Goal: Task Accomplishment & Management: Use online tool/utility

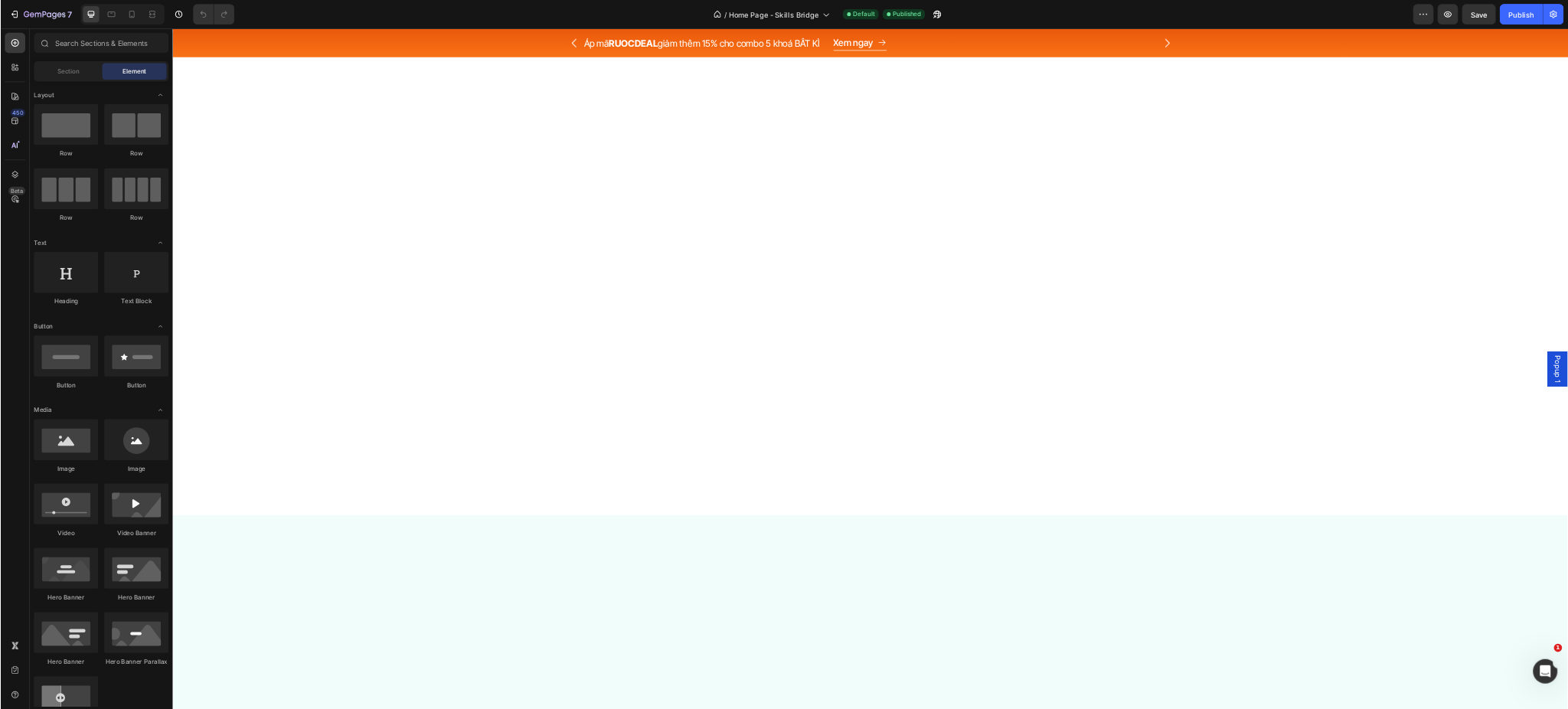
scroll to position [4259, 0]
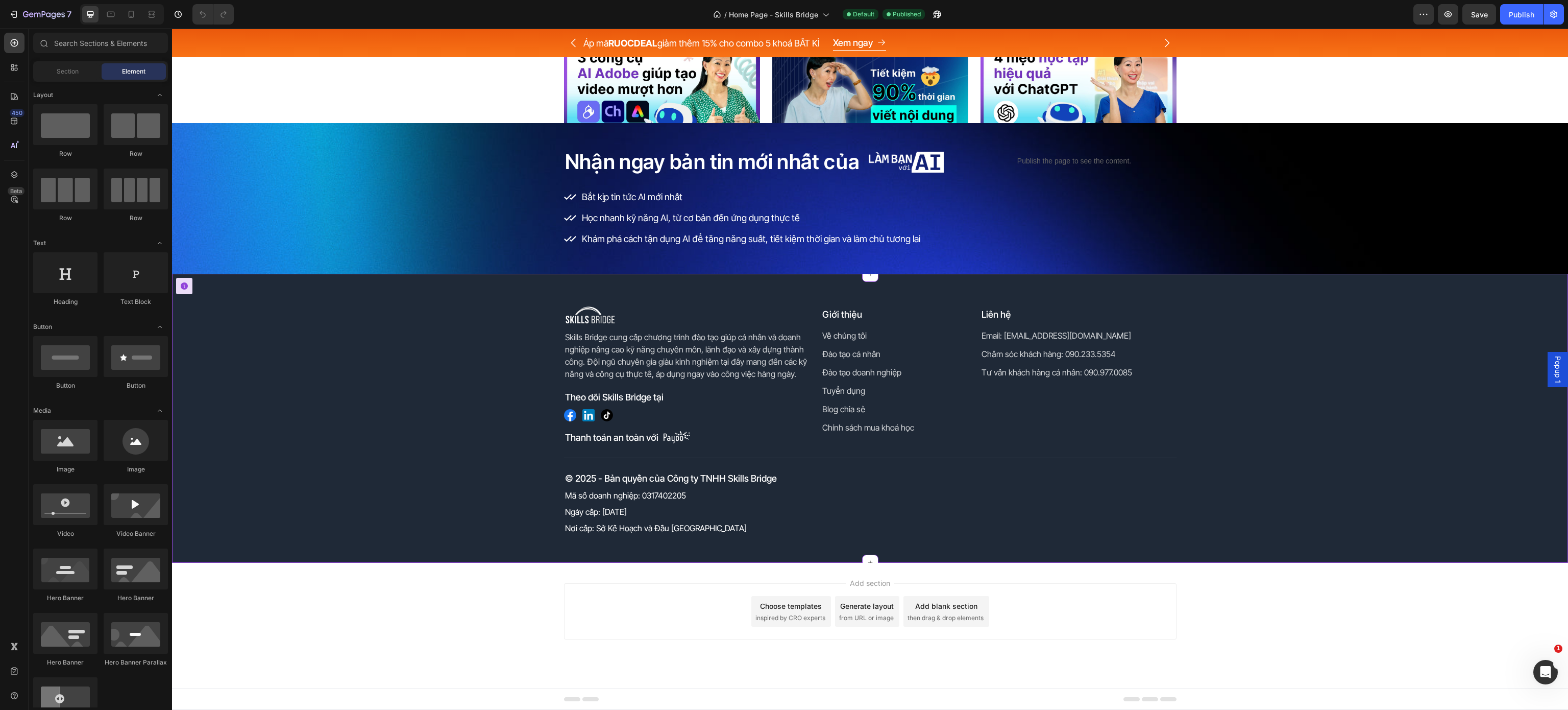
click at [404, 191] on div "Nhận ngay bản tin mới nhất của Heading Image Row Bắt kịp tin tức AI mới nhất Họ…" at bounding box center [870, 198] width 1396 height 102
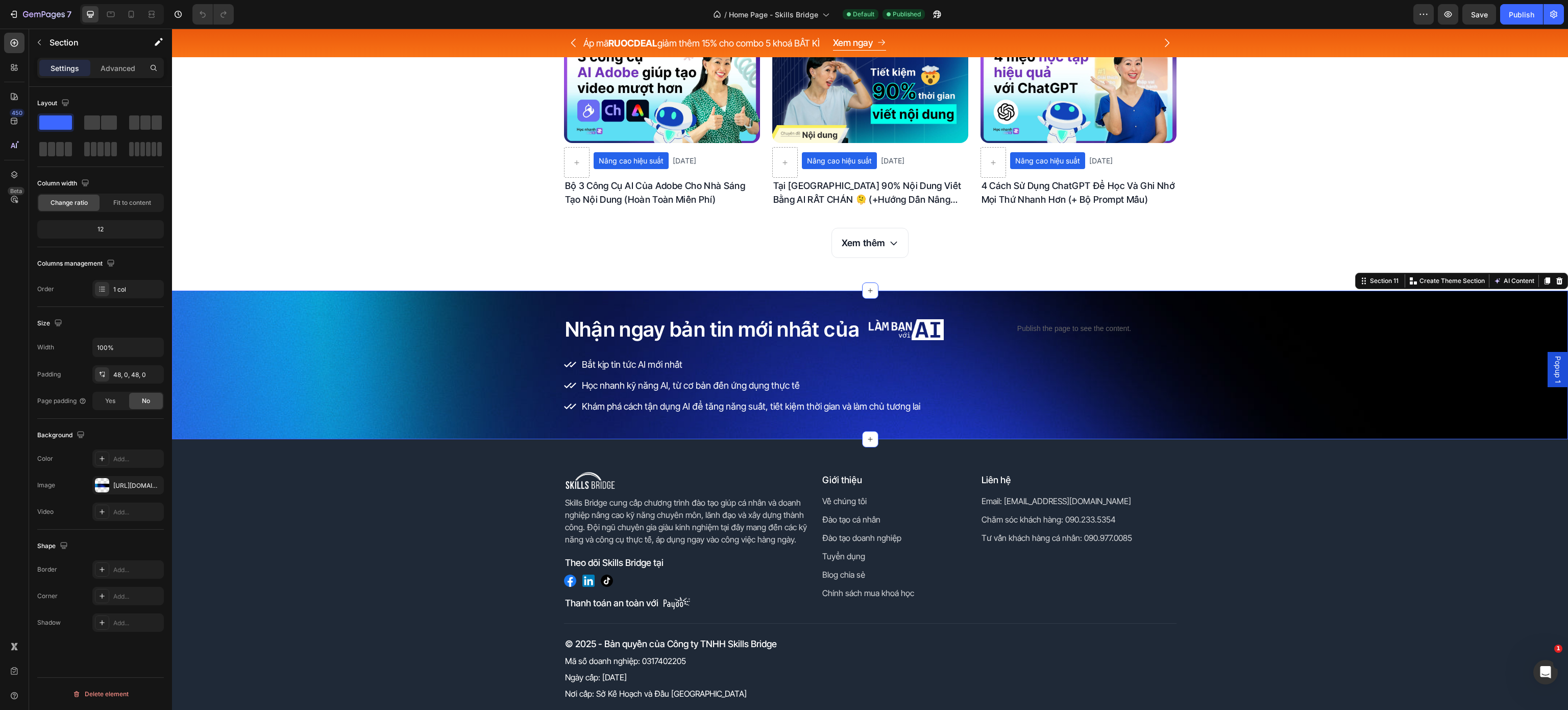
click at [333, 367] on div "Nhận ngay bản tin mới nhất của Heading Image Row Bắt kịp tin tức AI mới nhất Họ…" at bounding box center [870, 365] width 1396 height 100
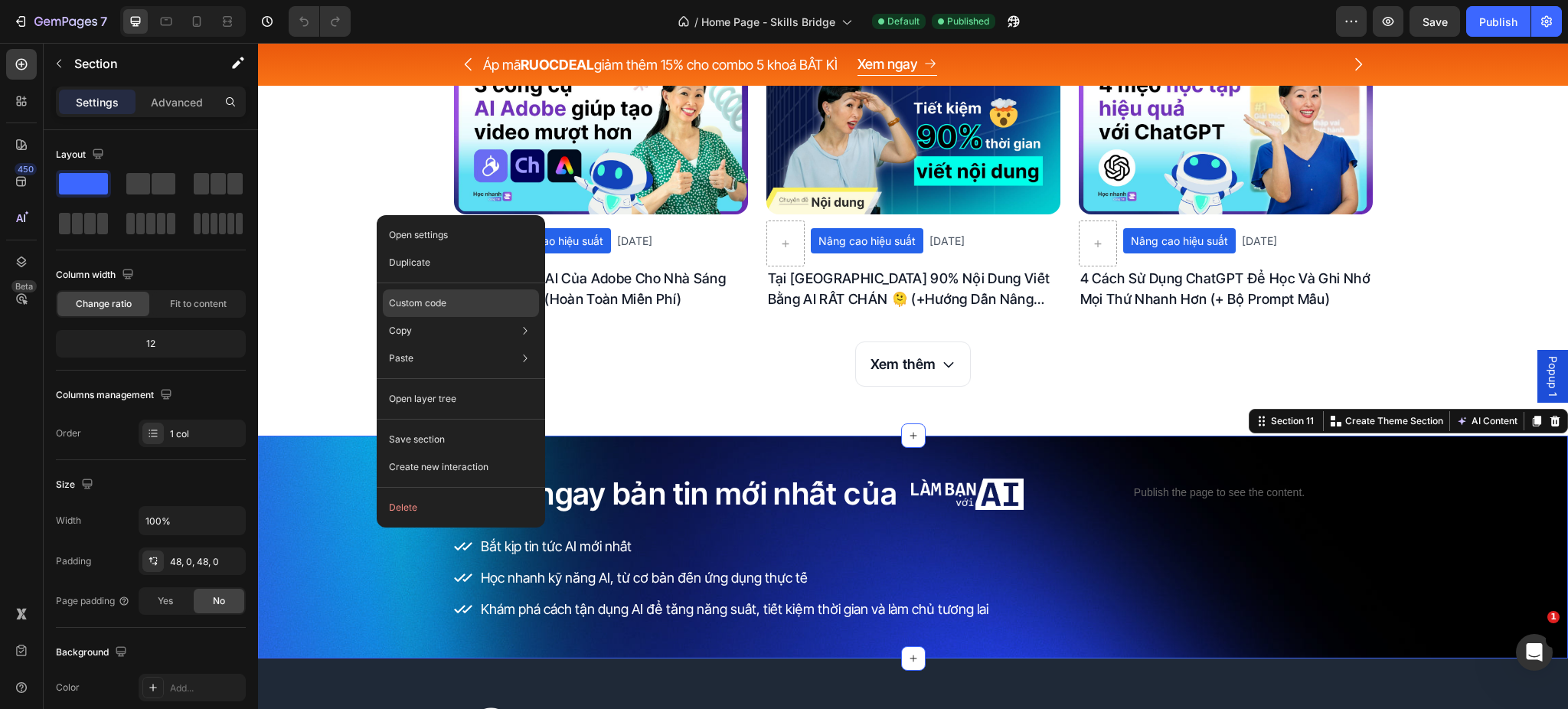
click at [472, 295] on div "Custom code" at bounding box center [460, 303] width 156 height 27
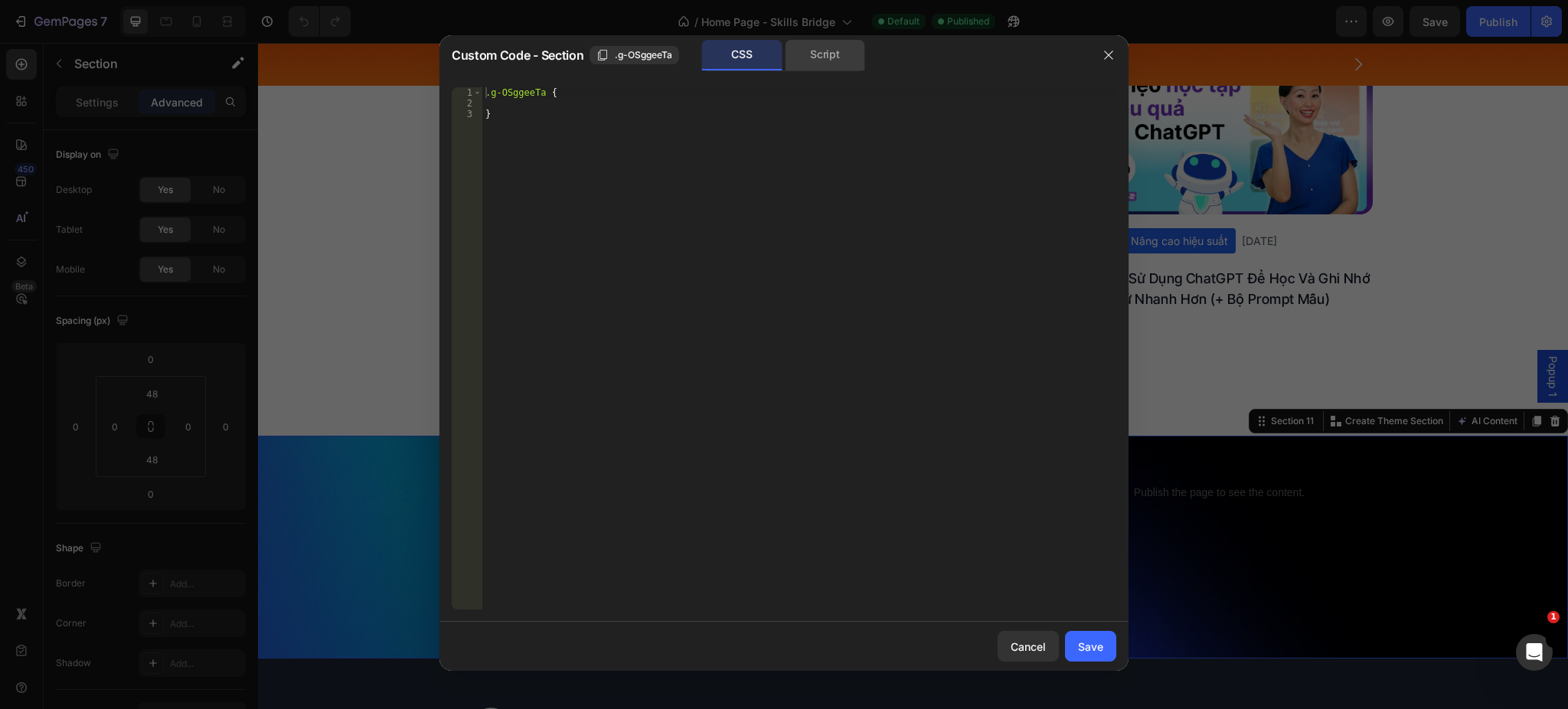
click at [814, 50] on div "Script" at bounding box center [826, 56] width 80 height 31
click at [1109, 55] on icon "button" at bounding box center [1108, 55] width 8 height 8
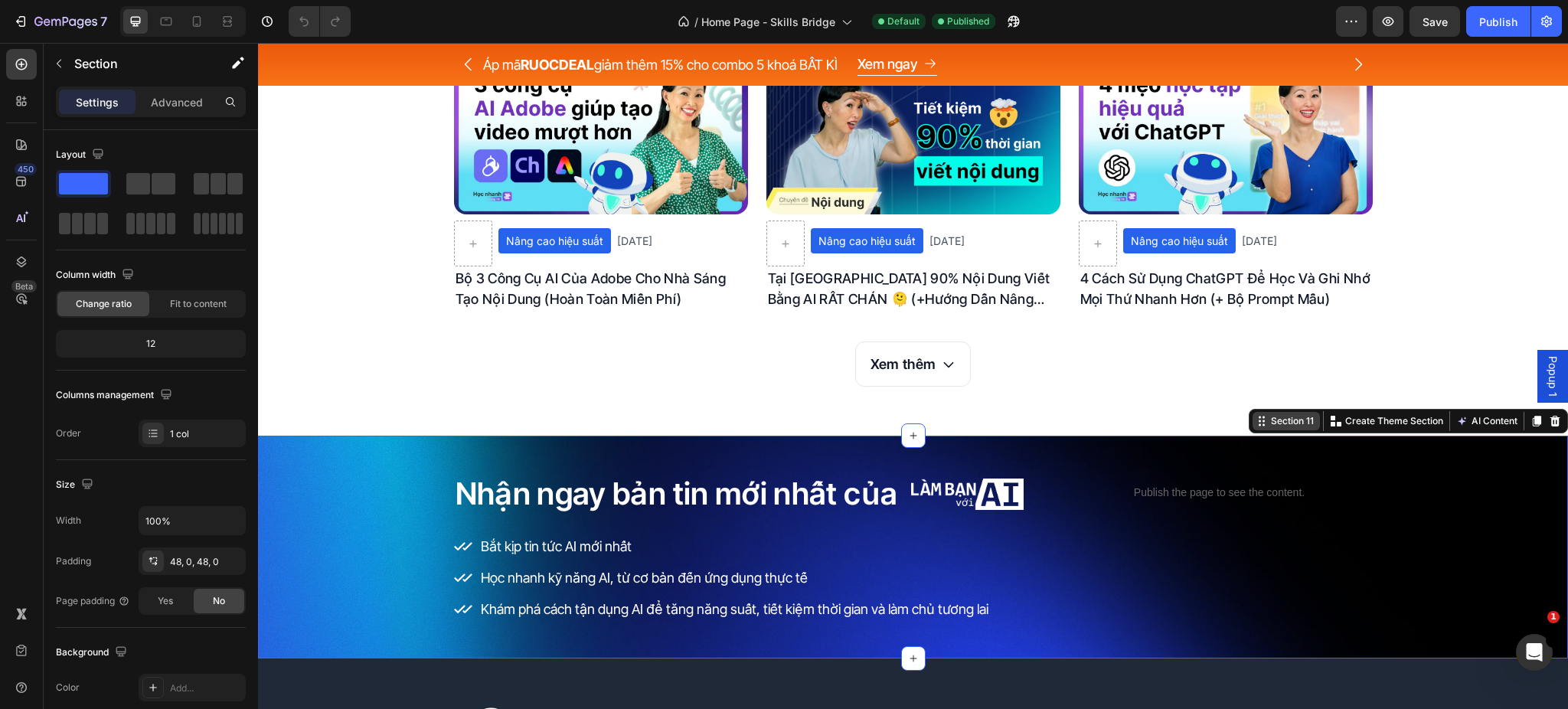
click at [1279, 424] on div "Section 11" at bounding box center [1293, 421] width 49 height 14
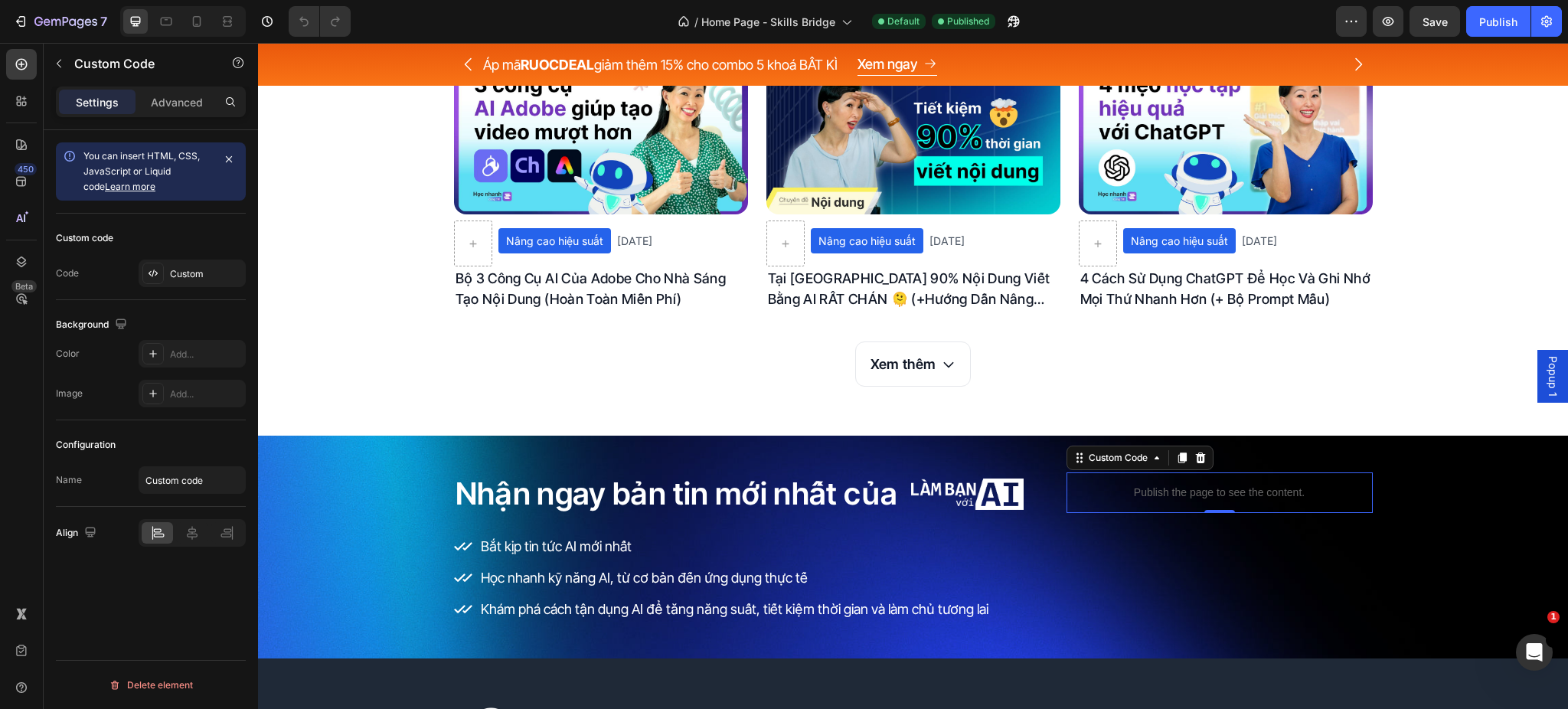
click at [1205, 492] on p "Publish the page to see the content." at bounding box center [1219, 493] width 306 height 16
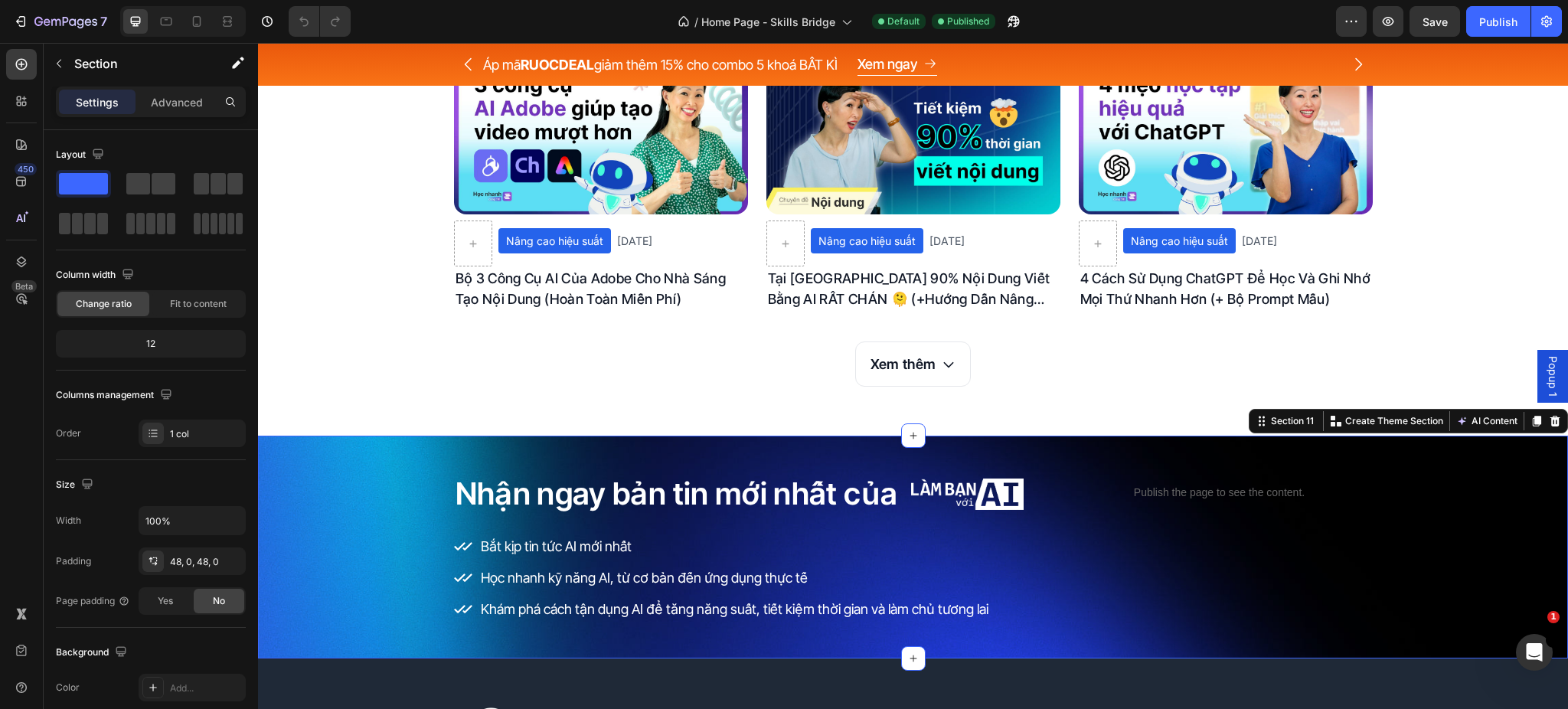
click at [1473, 477] on div "Nhận ngay bản tin mới nhất của Heading Image Row Bắt kịp tin tức AI mới nhất Họ…" at bounding box center [913, 547] width 1310 height 150
click at [1274, 425] on div "Section 11" at bounding box center [1293, 421] width 49 height 14
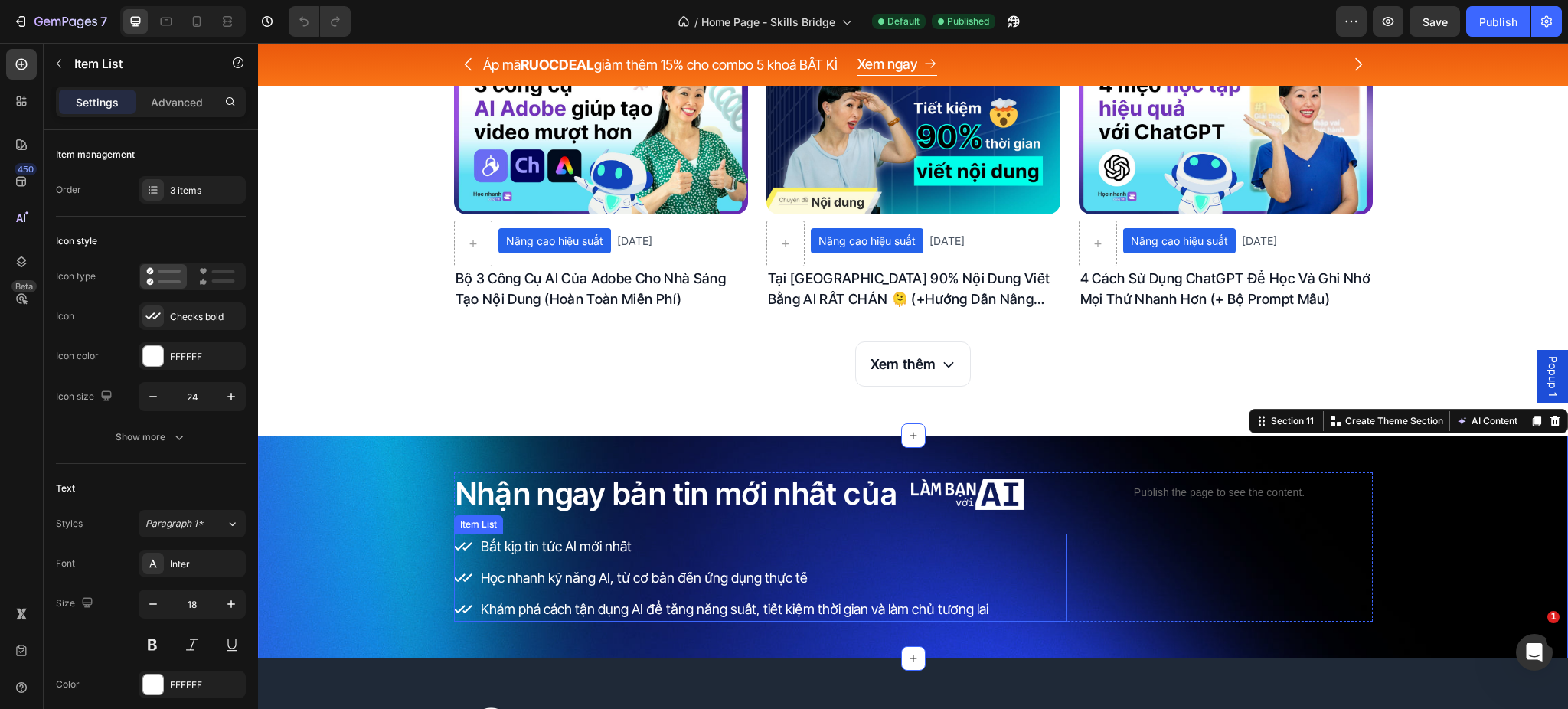
click at [459, 550] on icon at bounding box center [463, 547] width 18 height 18
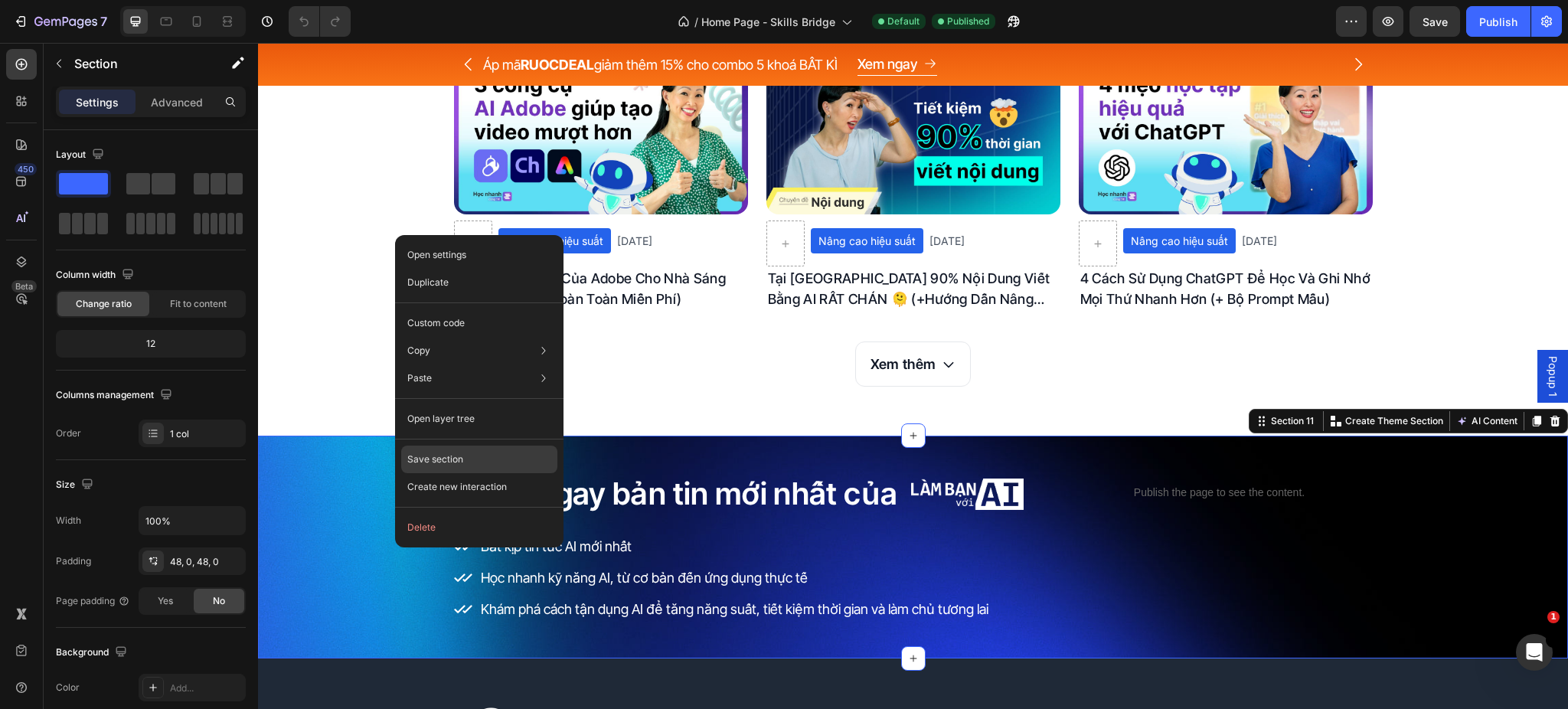
click at [506, 462] on div "Save section" at bounding box center [479, 460] width 156 height 27
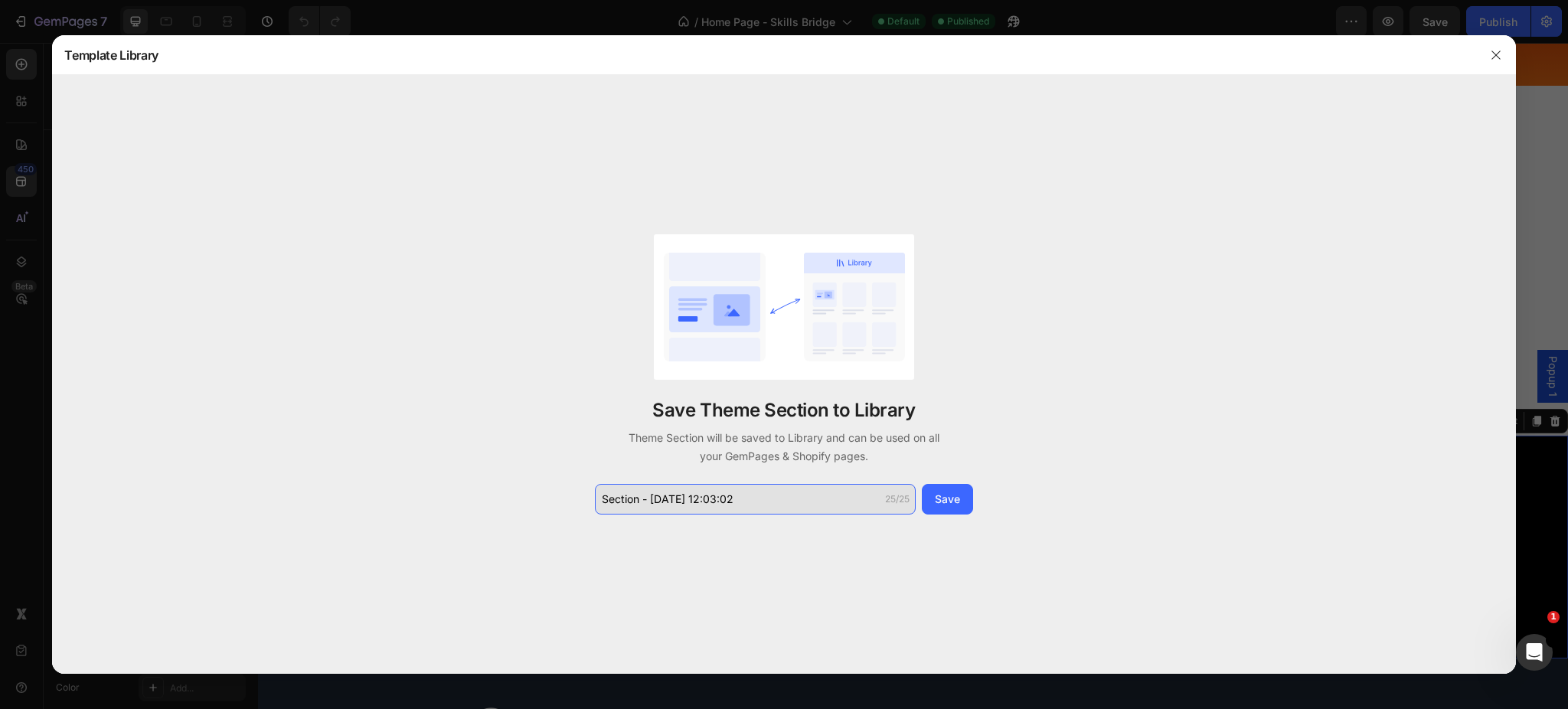
click at [764, 495] on input "Section - Sep 29 12:03:02" at bounding box center [755, 500] width 321 height 31
type input "Newsletter CTA"
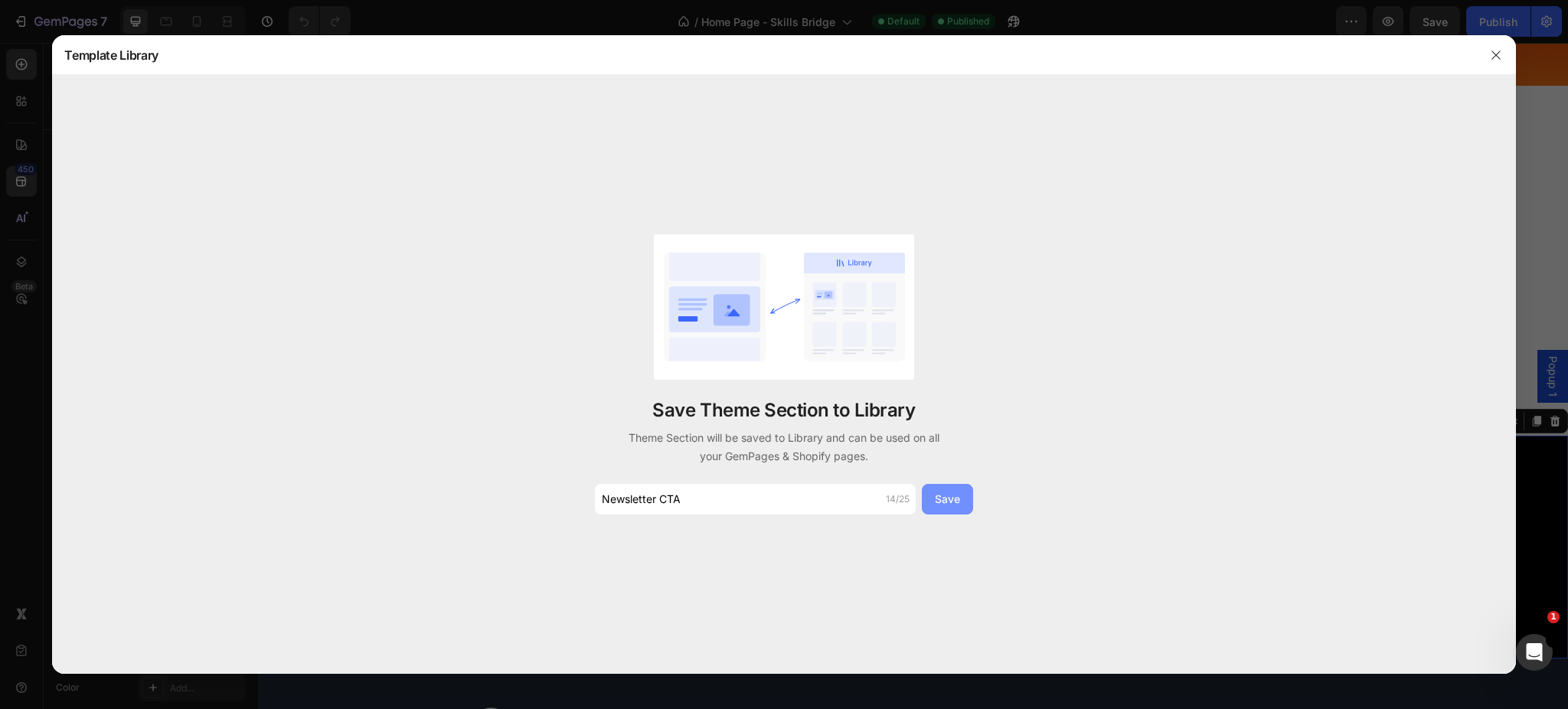
click at [941, 502] on div "Save" at bounding box center [948, 500] width 26 height 16
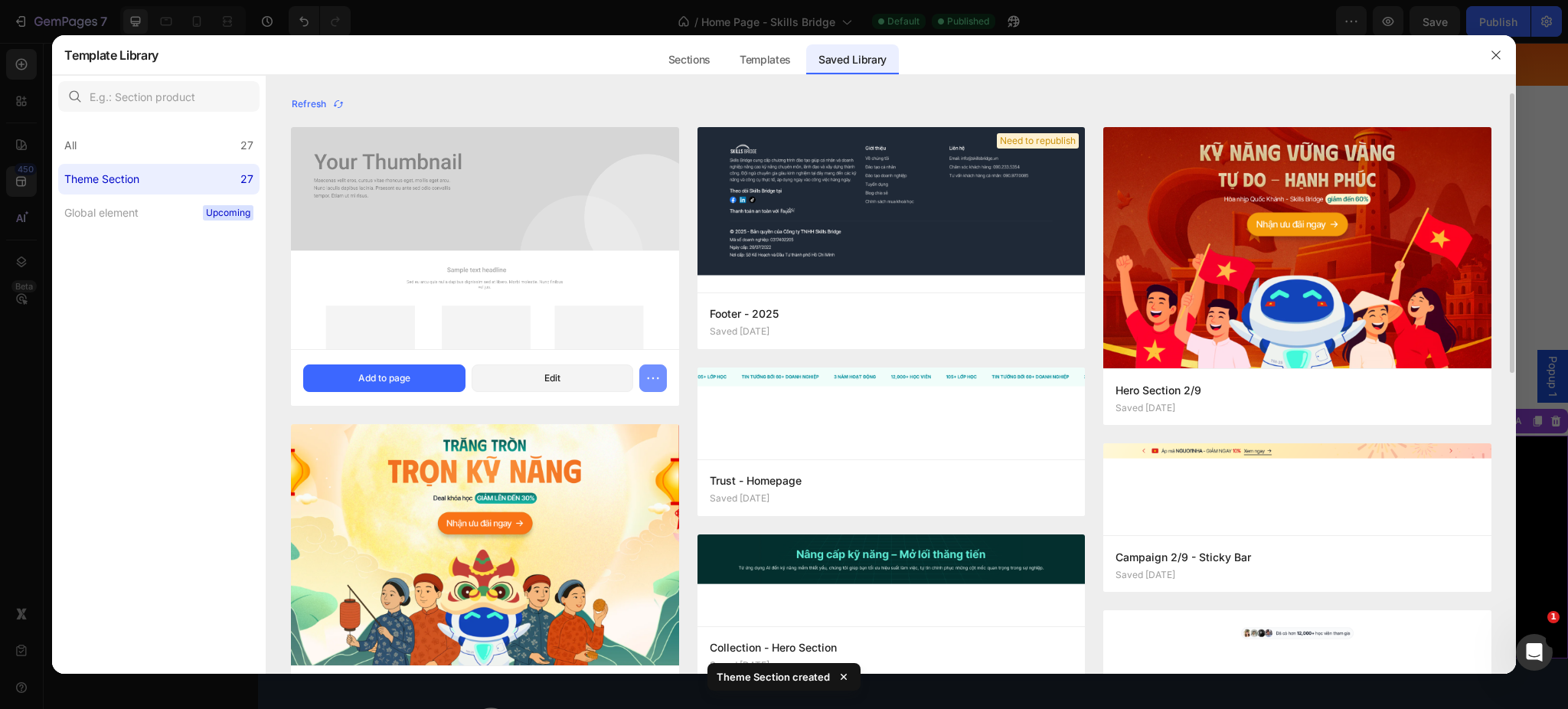
click at [655, 376] on icon "button" at bounding box center [653, 378] width 16 height 16
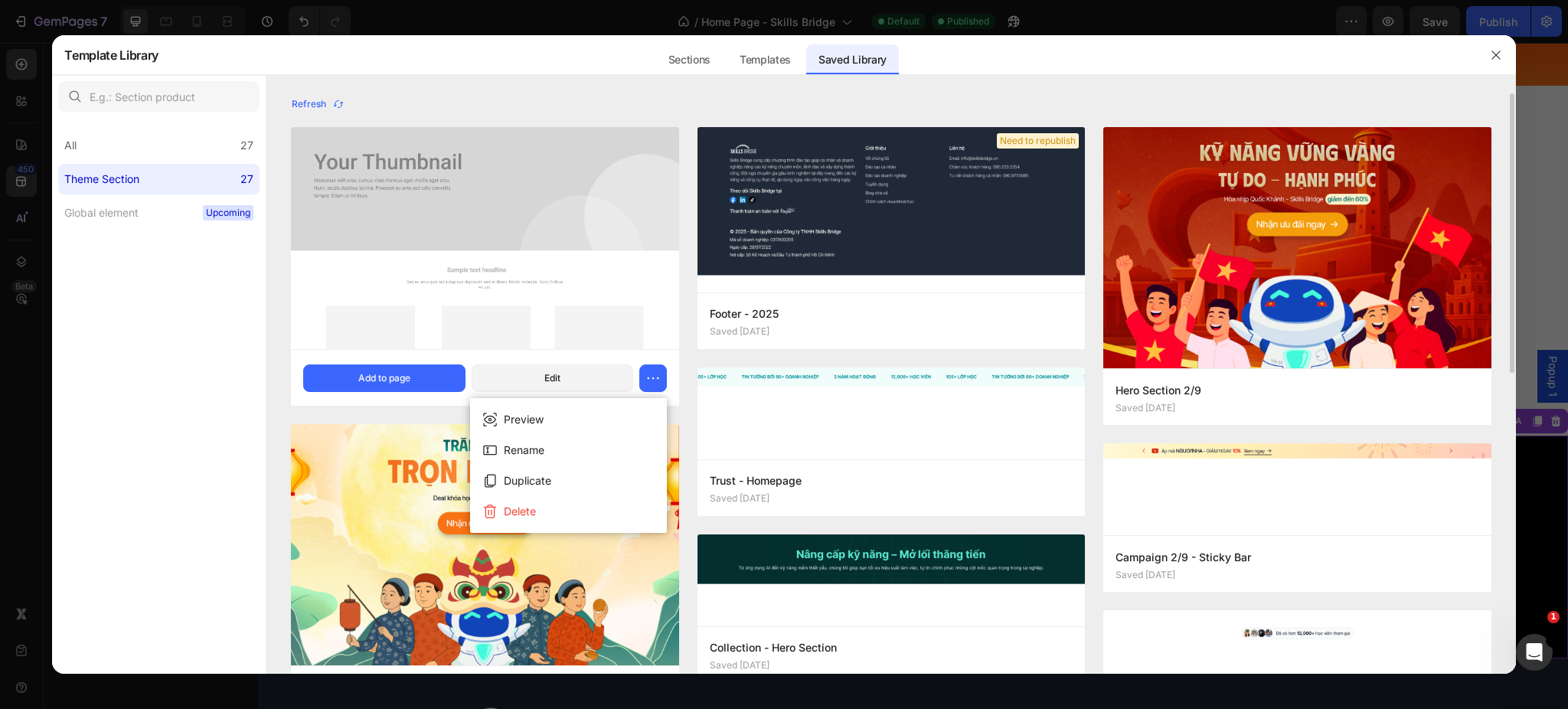
click at [274, 357] on div "Refresh Newsletter CTA Saved a few seconds ago Add to page Edit Hero Section - …" at bounding box center [891, 383] width 1249 height 580
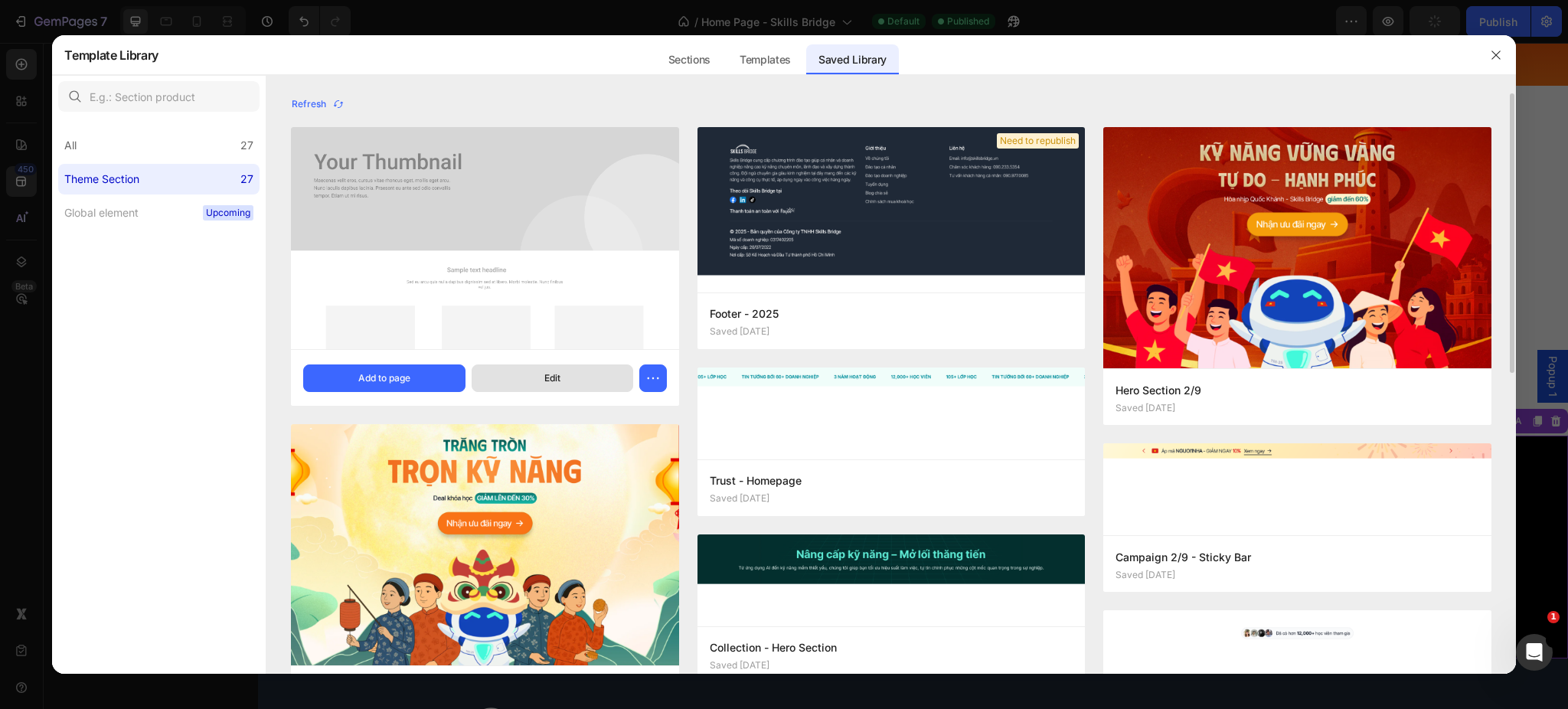
click at [608, 379] on button "Edit" at bounding box center [552, 378] width 162 height 27
click at [652, 386] on icon "button" at bounding box center [653, 378] width 16 height 16
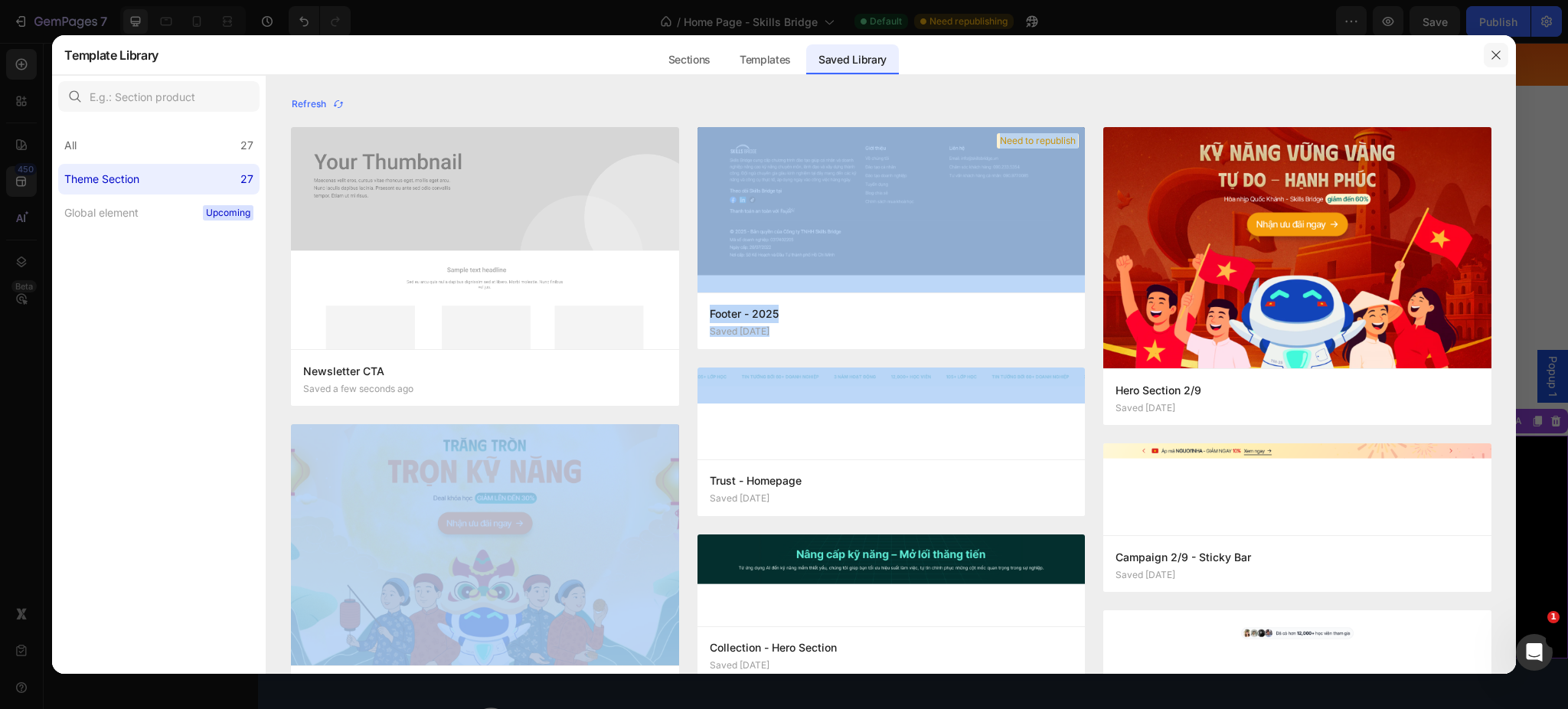
click at [1504, 53] on button "button" at bounding box center [1496, 55] width 25 height 25
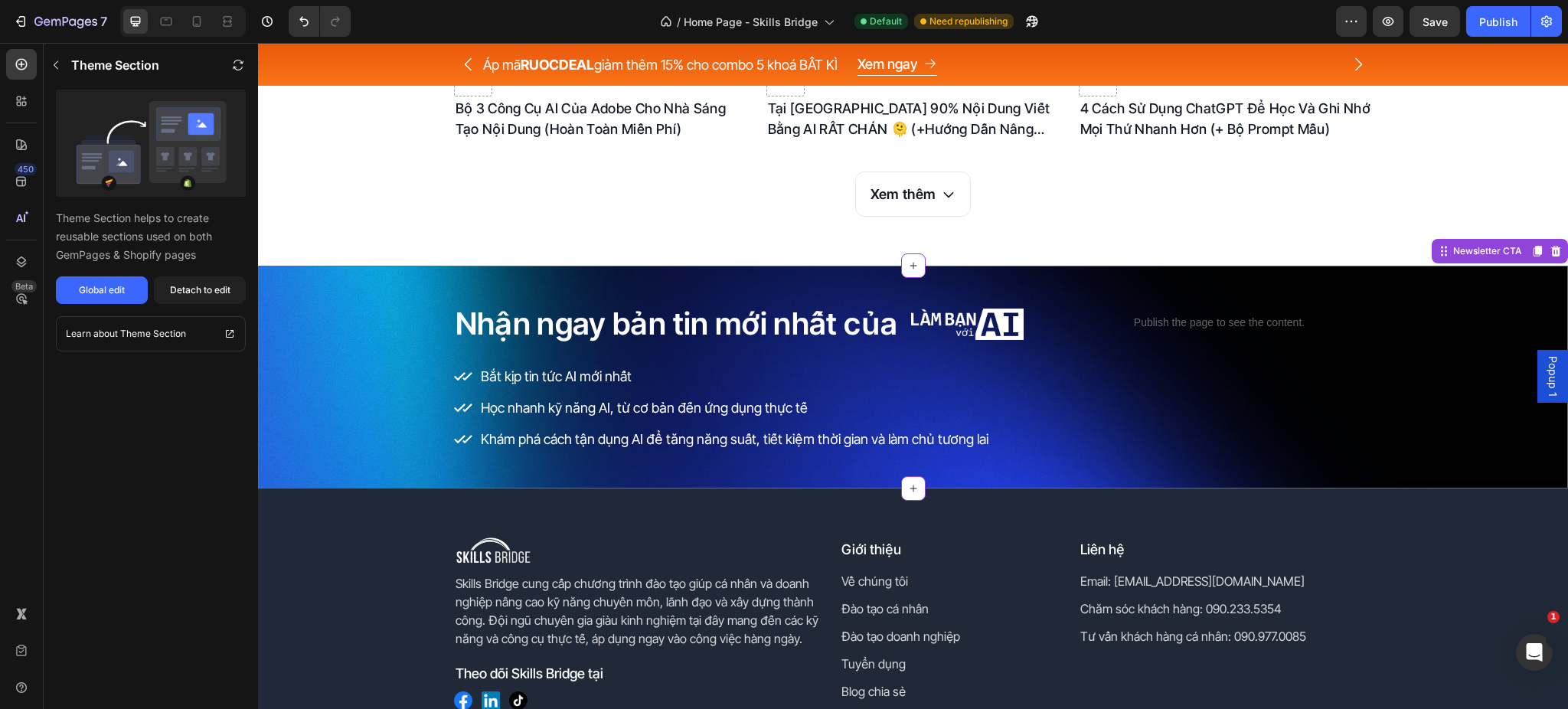
scroll to position [4463, 0]
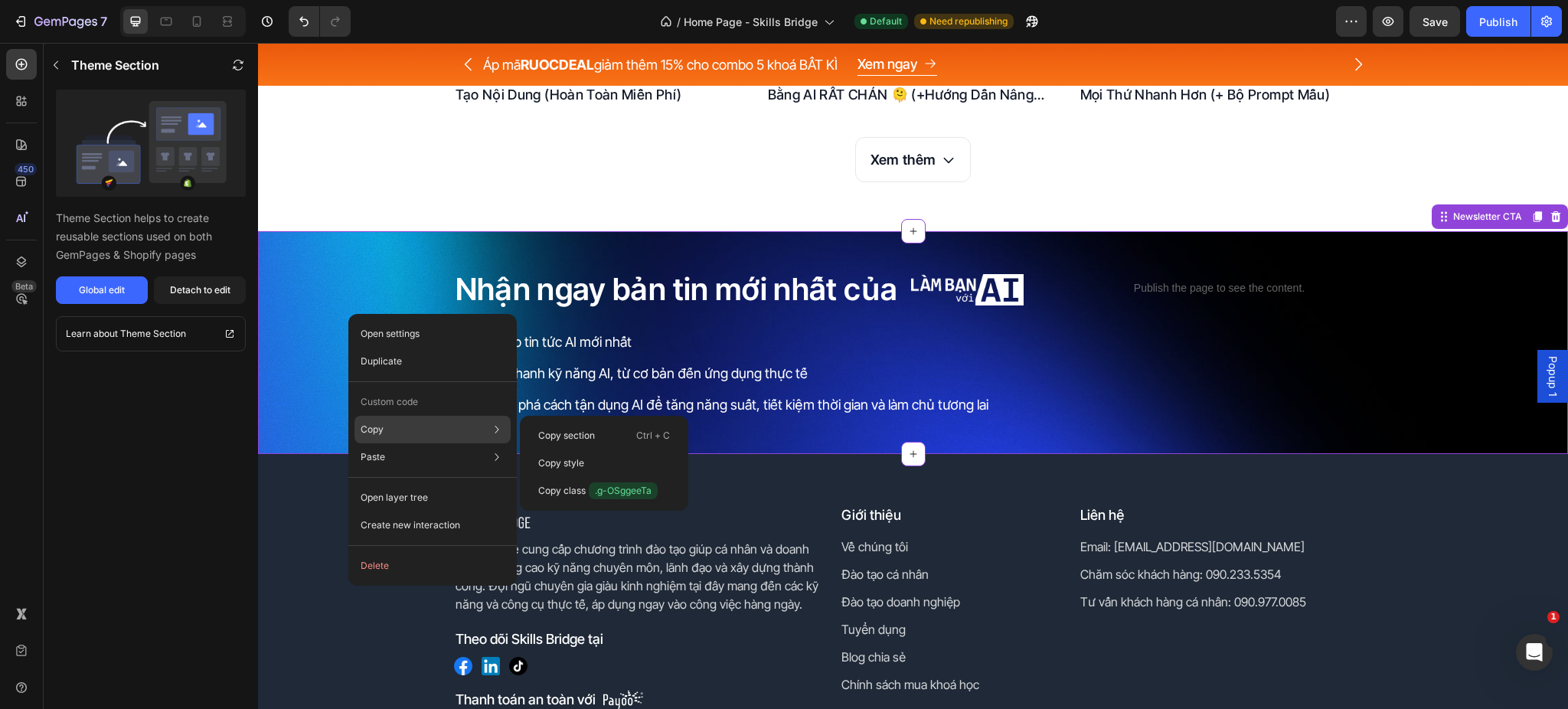
click at [462, 418] on div "Copy Copy section Ctrl + C Copy style Copy class .g-OSggeeTa" at bounding box center [432, 429] width 156 height 27
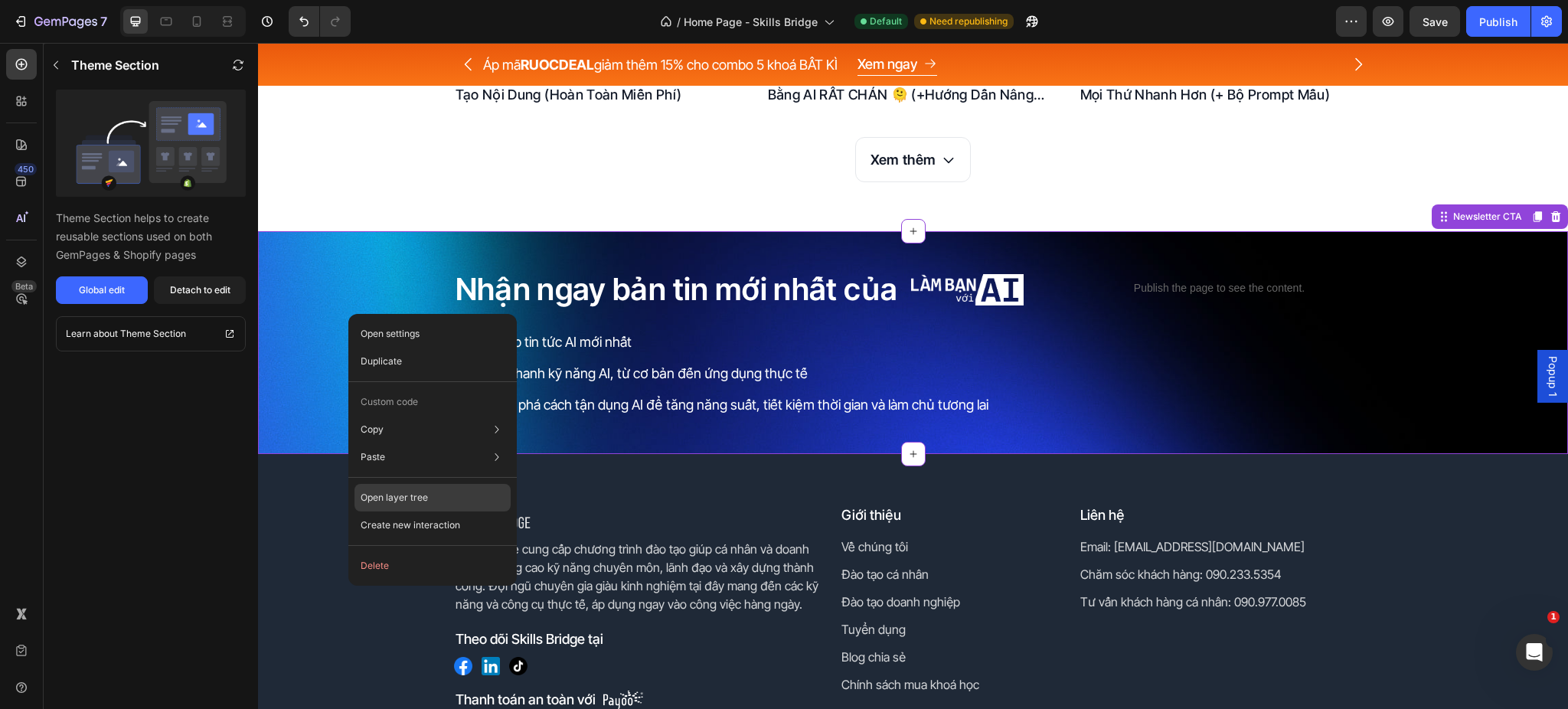
click at [414, 492] on p "Open layer tree" at bounding box center [395, 498] width 68 height 14
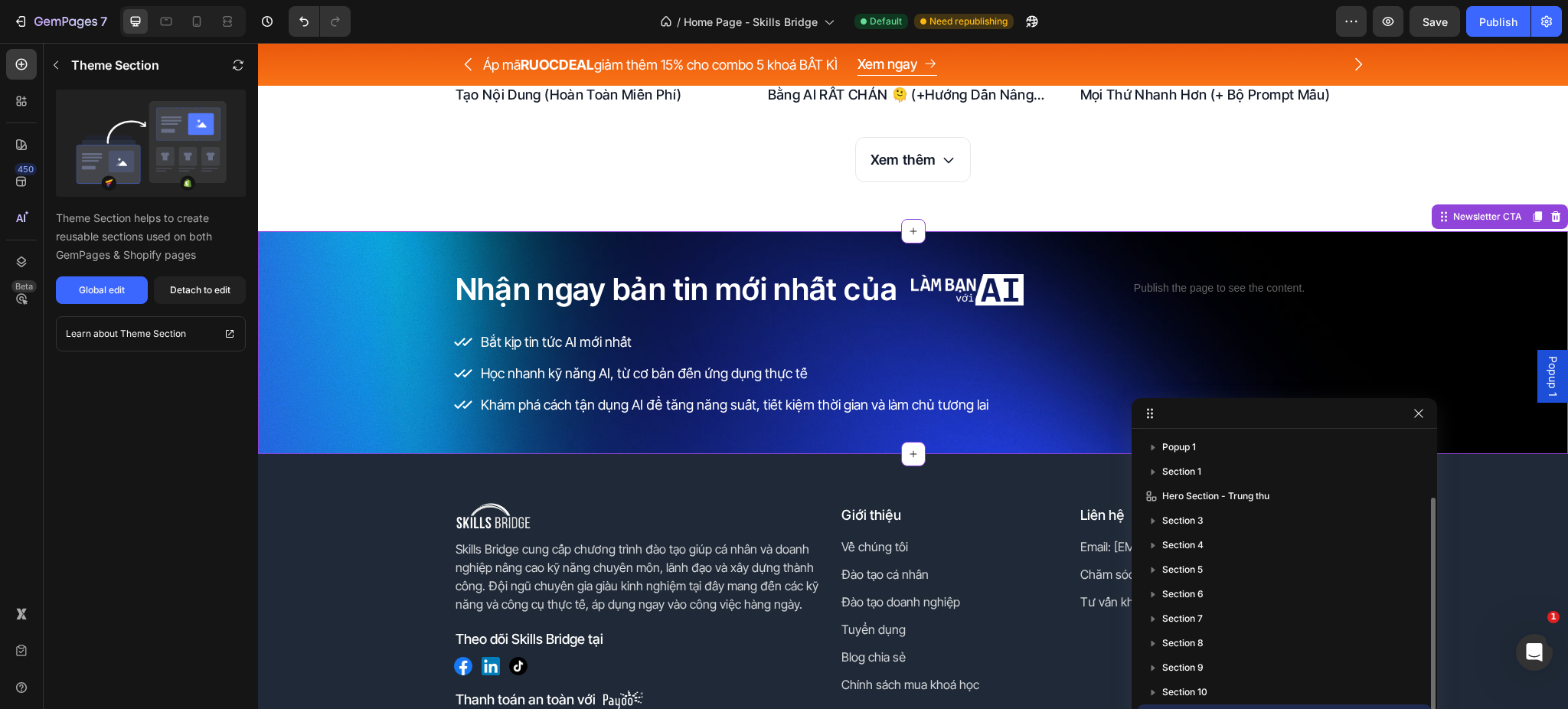
scroll to position [33, 0]
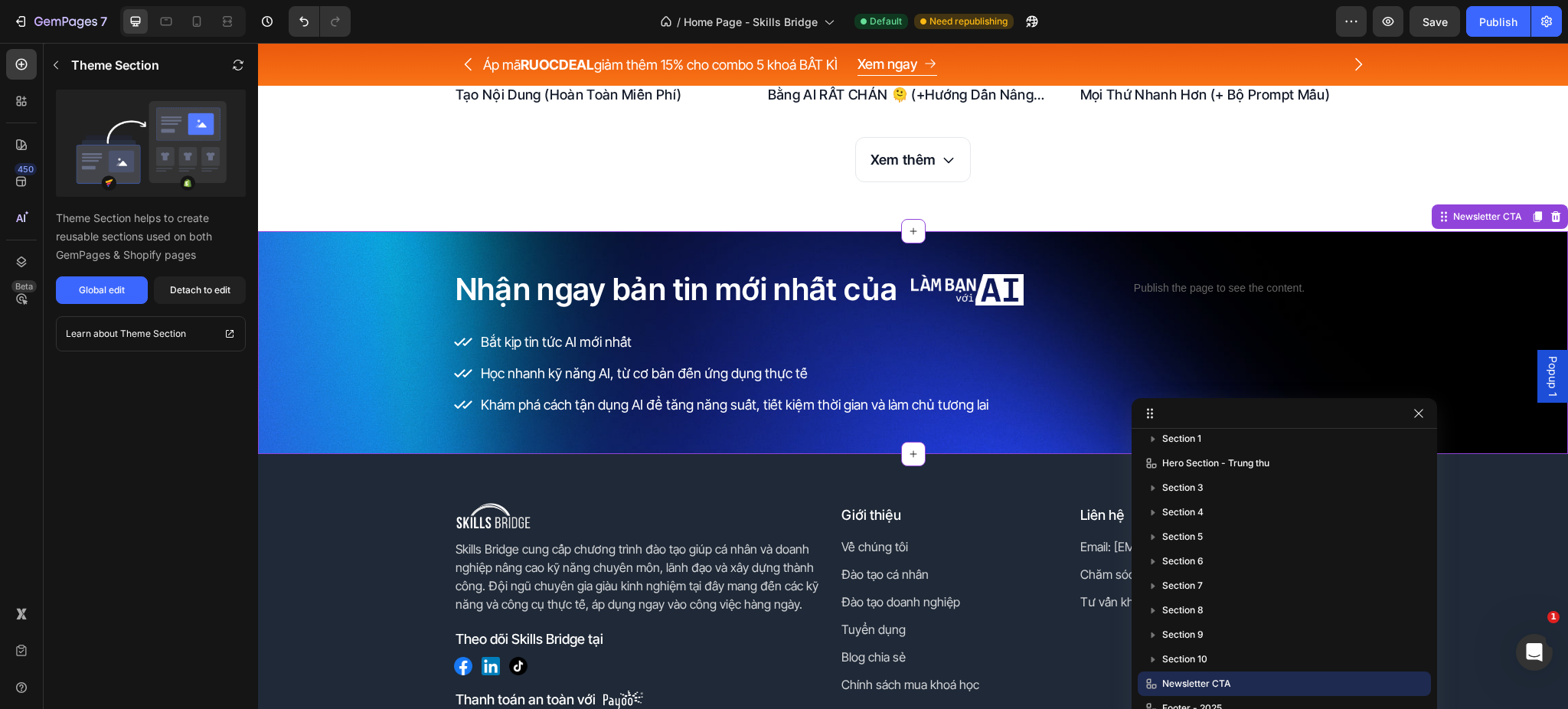
click at [1411, 421] on div at bounding box center [1419, 414] width 18 height 18
click at [1394, 17] on icon "button" at bounding box center [1388, 21] width 16 height 16
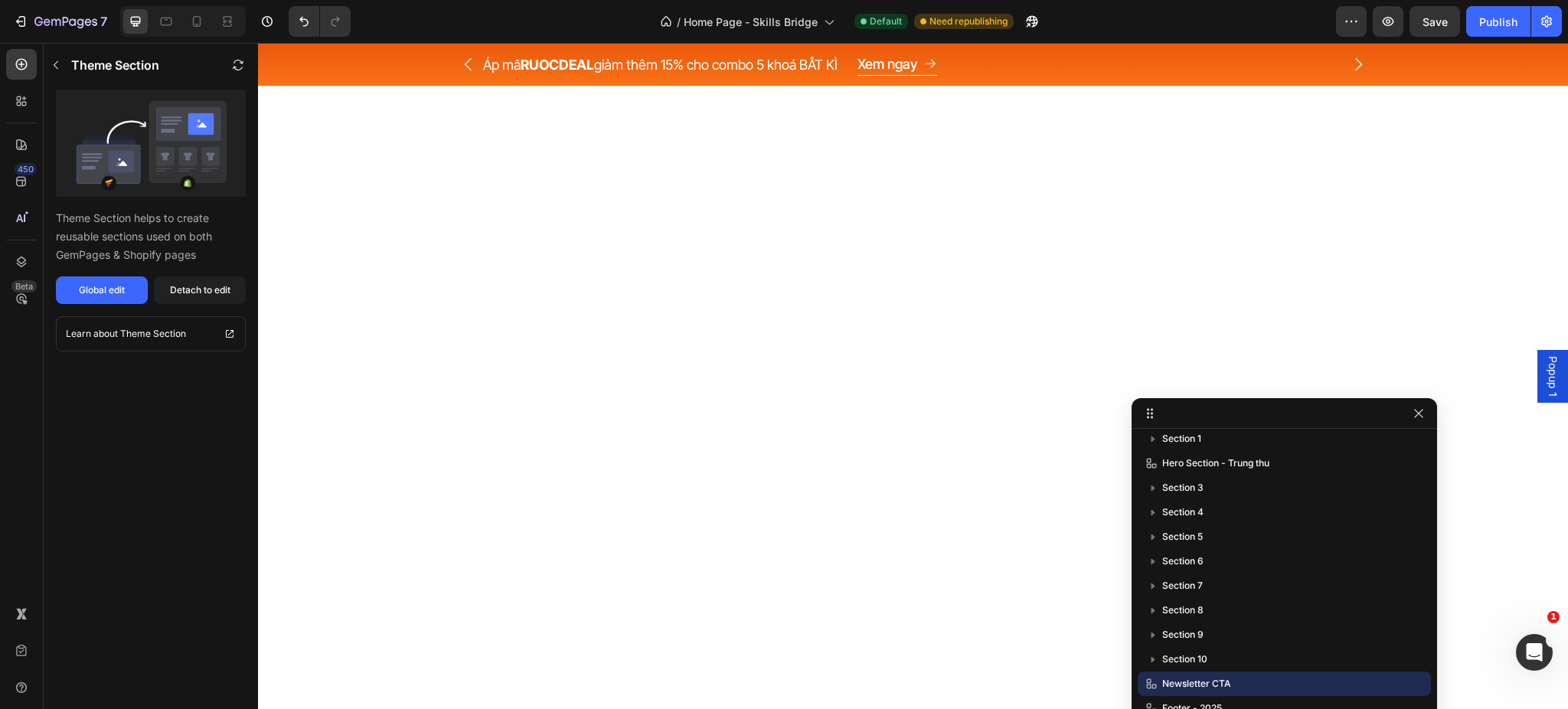
scroll to position [1193, 0]
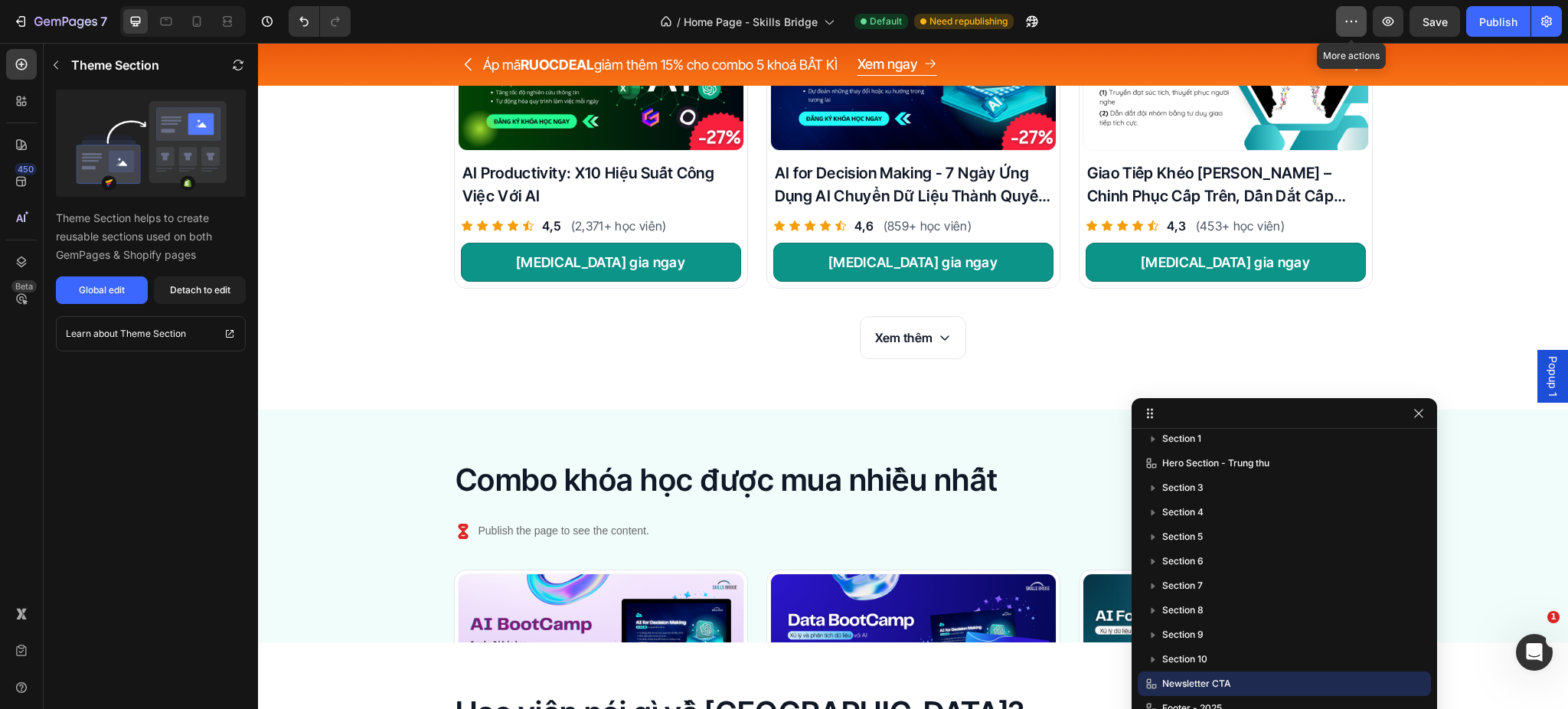
click at [1354, 16] on icon "button" at bounding box center [1352, 21] width 16 height 16
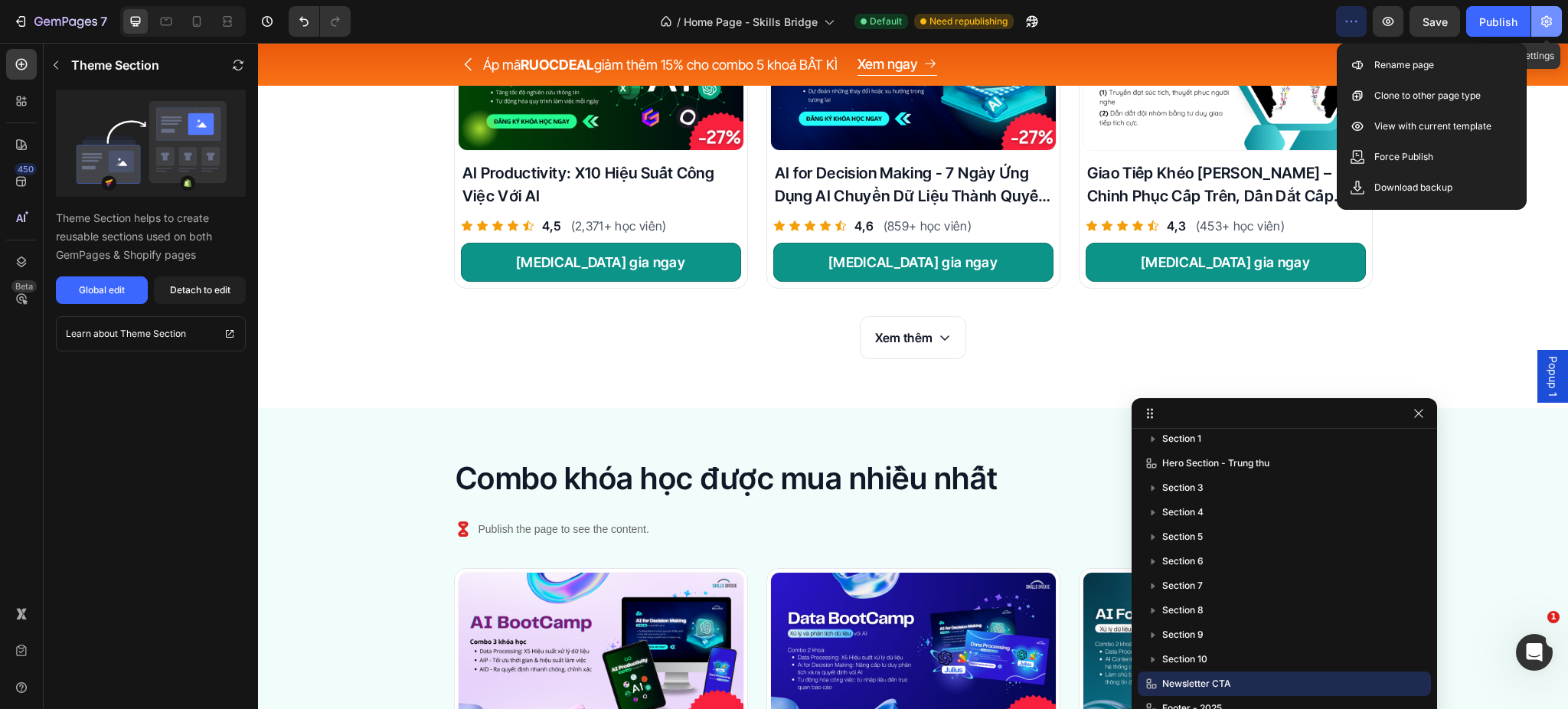
click at [1551, 17] on icon "button" at bounding box center [1546, 21] width 16 height 16
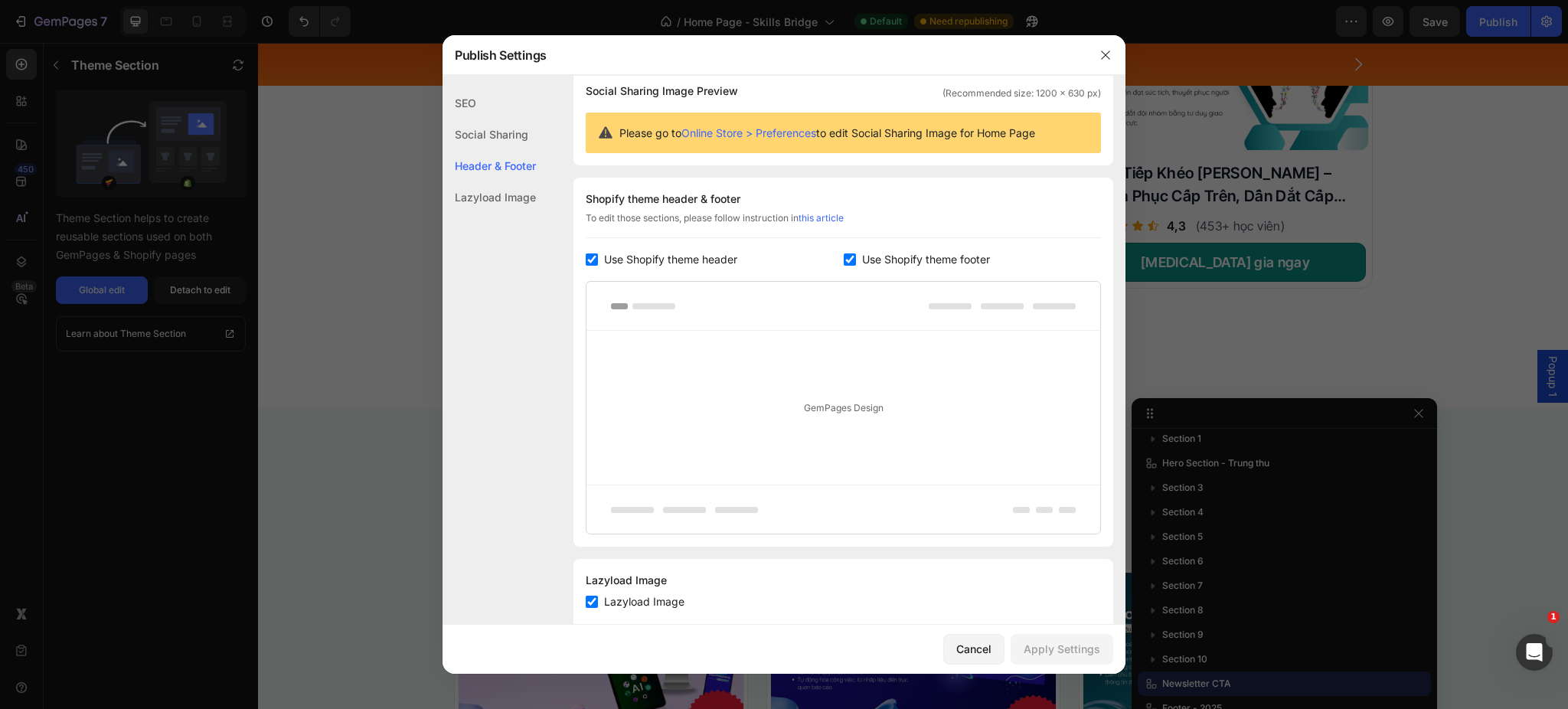
scroll to position [154, 0]
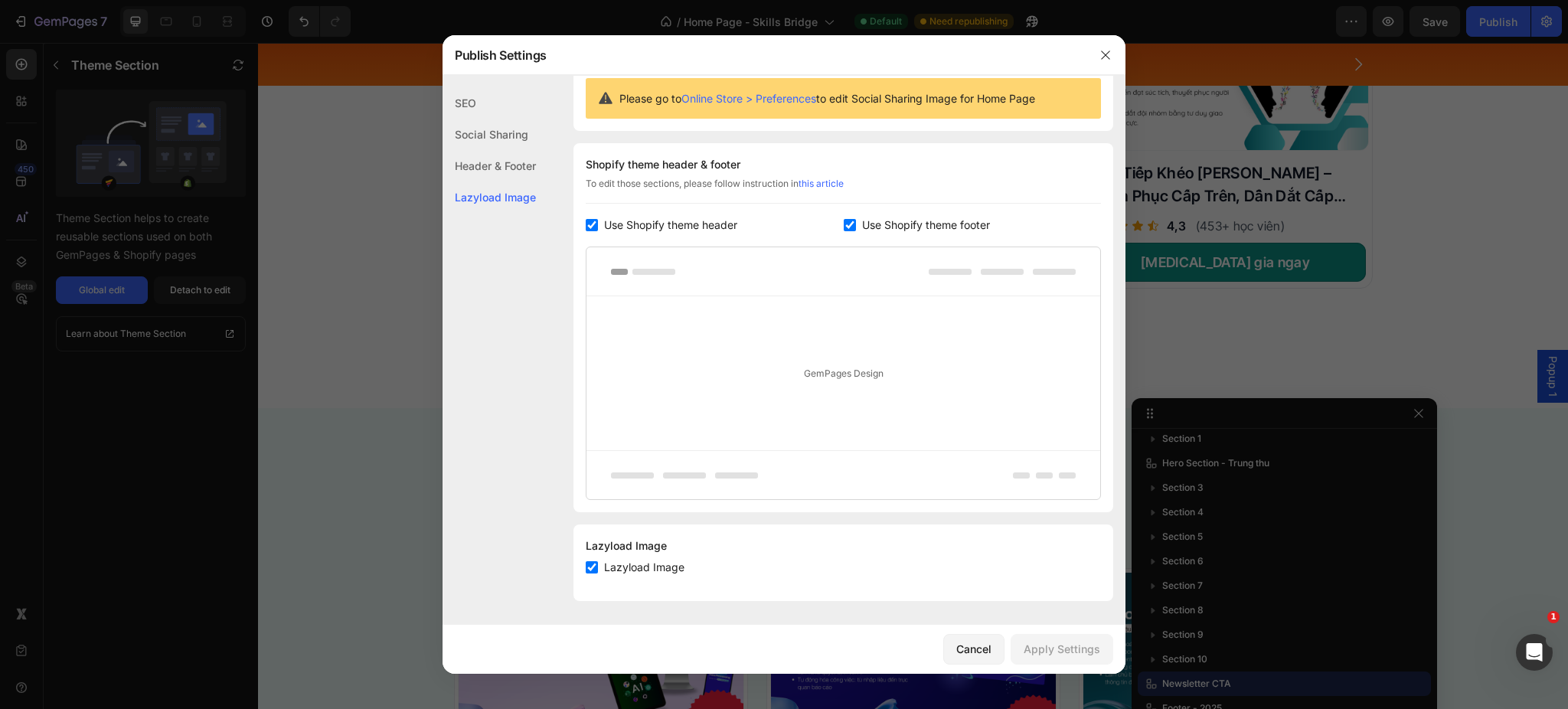
click at [1290, 262] on div at bounding box center [784, 354] width 1568 height 709
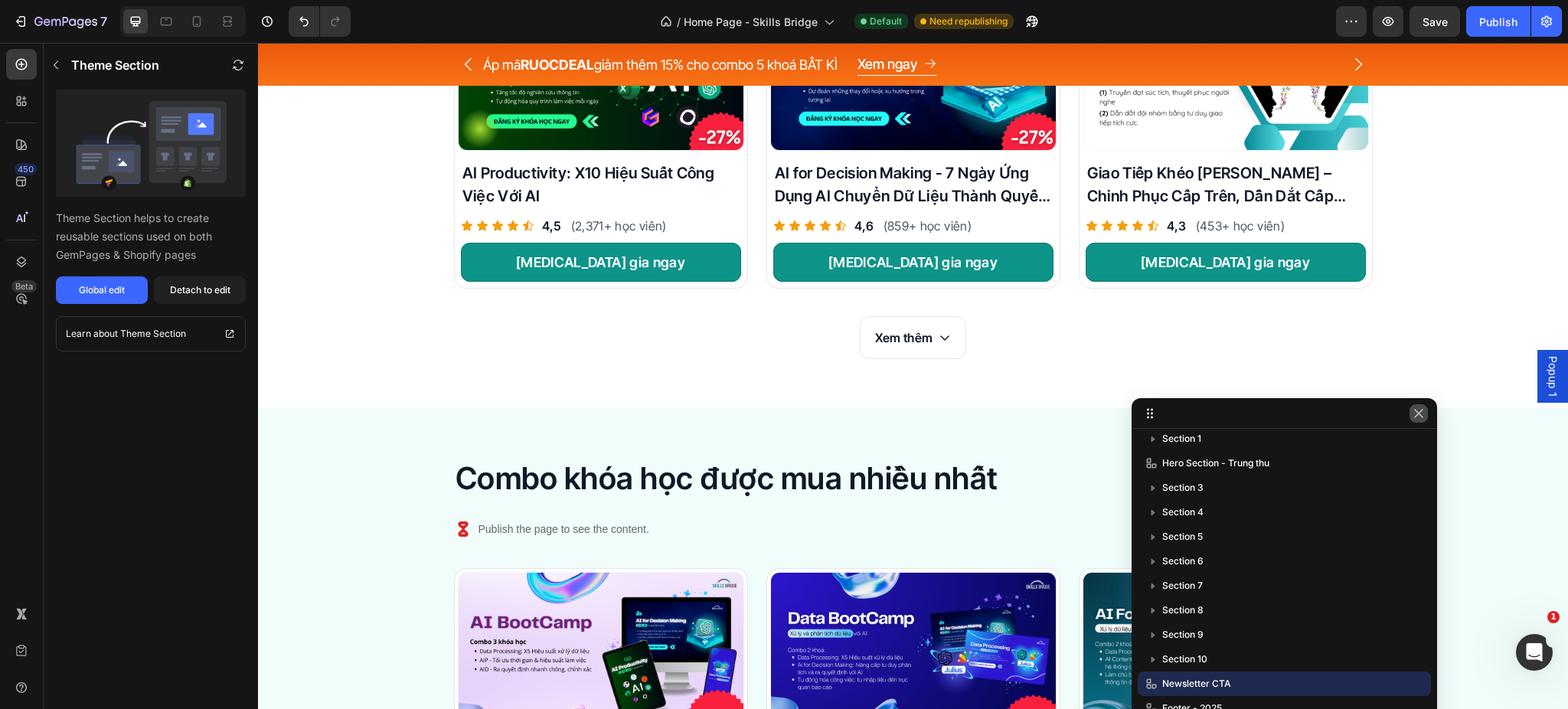
click at [1416, 415] on icon "button" at bounding box center [1418, 413] width 8 height 8
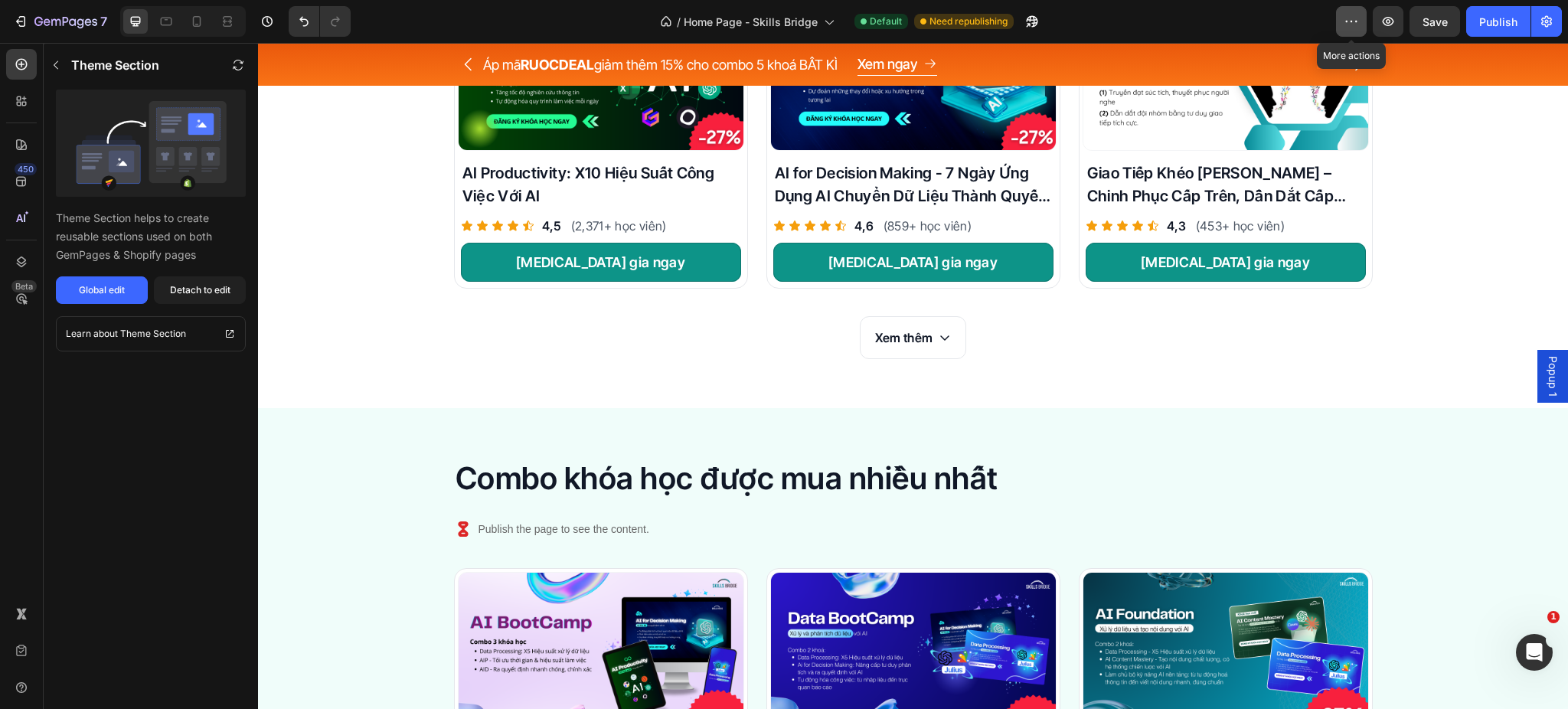
click at [1351, 16] on icon "button" at bounding box center [1352, 21] width 16 height 16
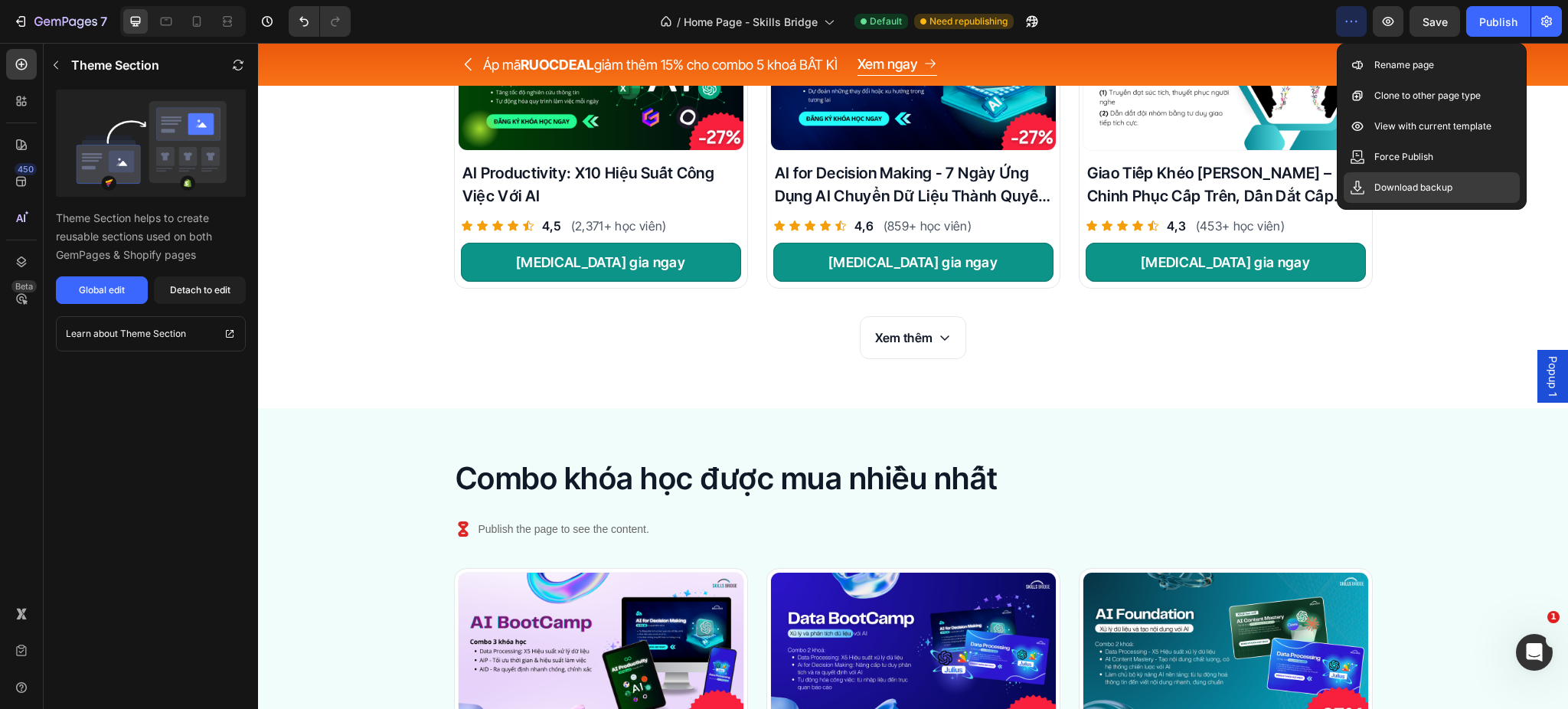
click at [1399, 195] on p "Download backup" at bounding box center [1414, 187] width 79 height 16
click at [21, 169] on div "450" at bounding box center [26, 169] width 22 height 12
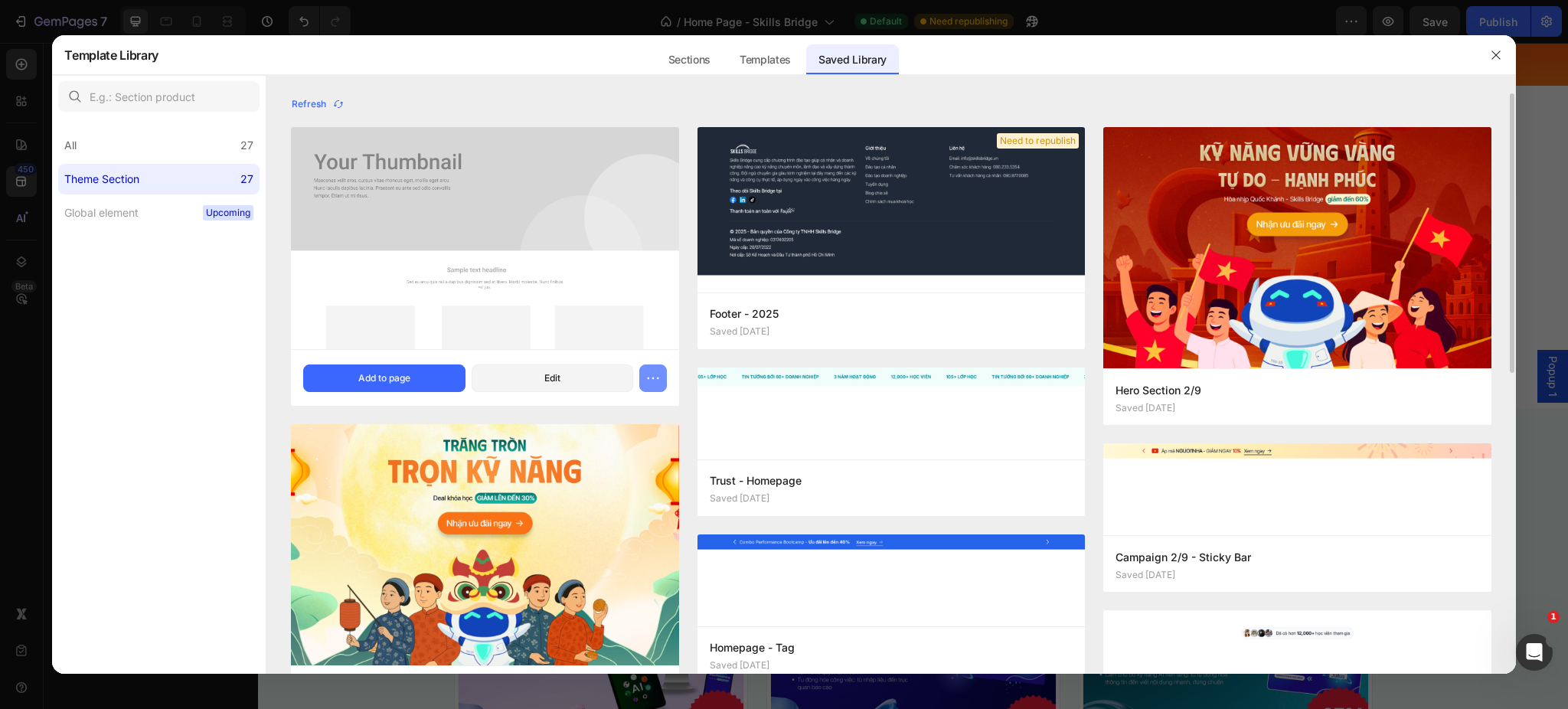
click at [649, 378] on icon "button" at bounding box center [653, 378] width 16 height 16
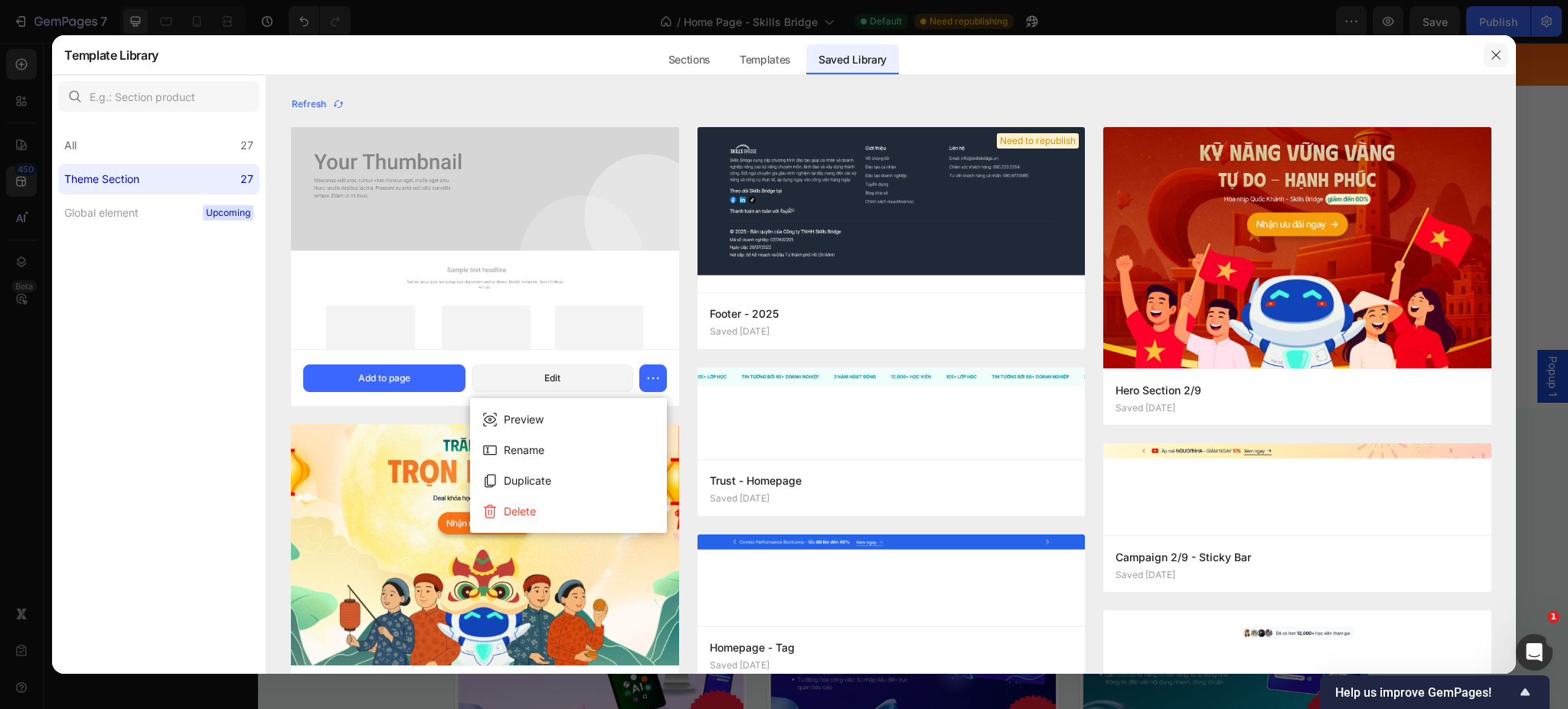
click at [1500, 52] on icon "button" at bounding box center [1496, 55] width 12 height 12
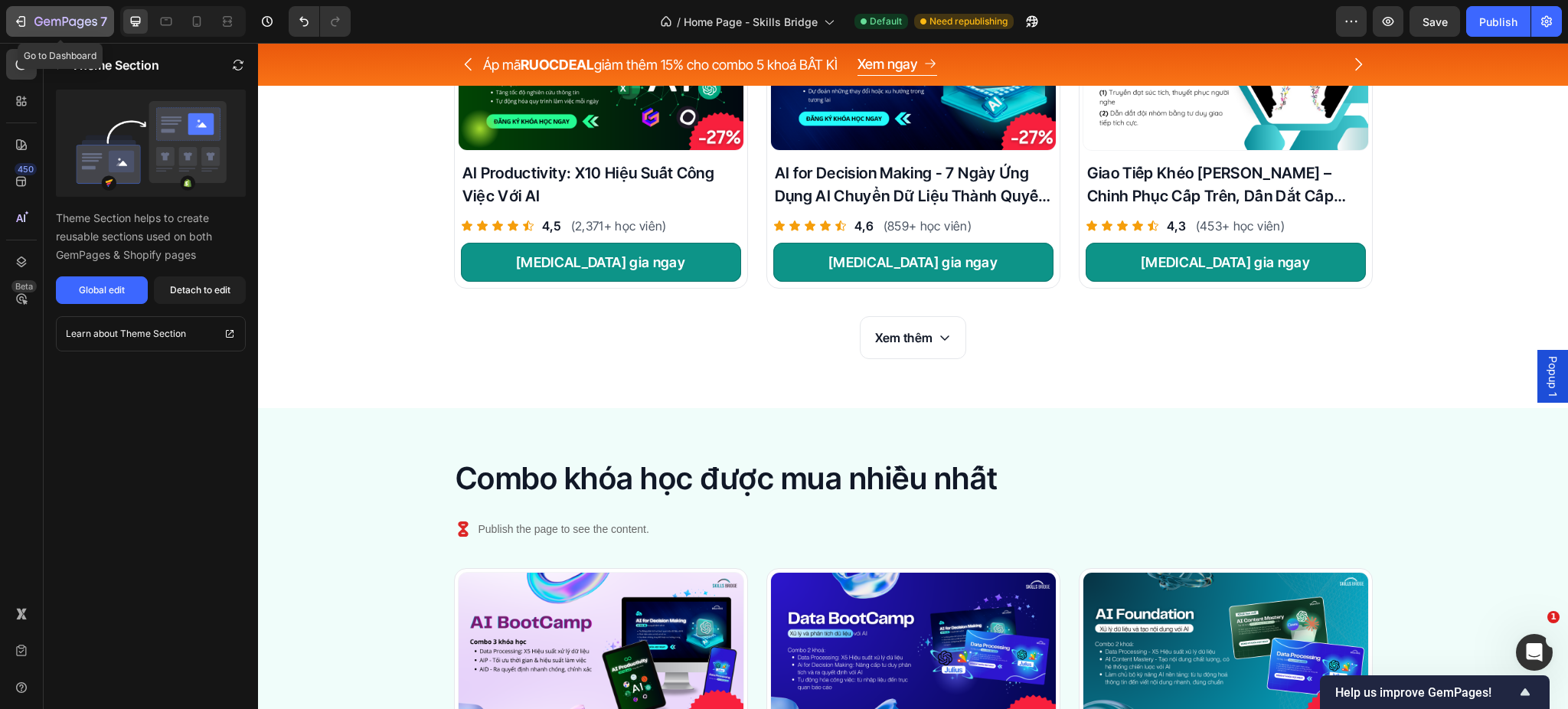
click at [39, 26] on icon "button" at bounding box center [66, 23] width 63 height 13
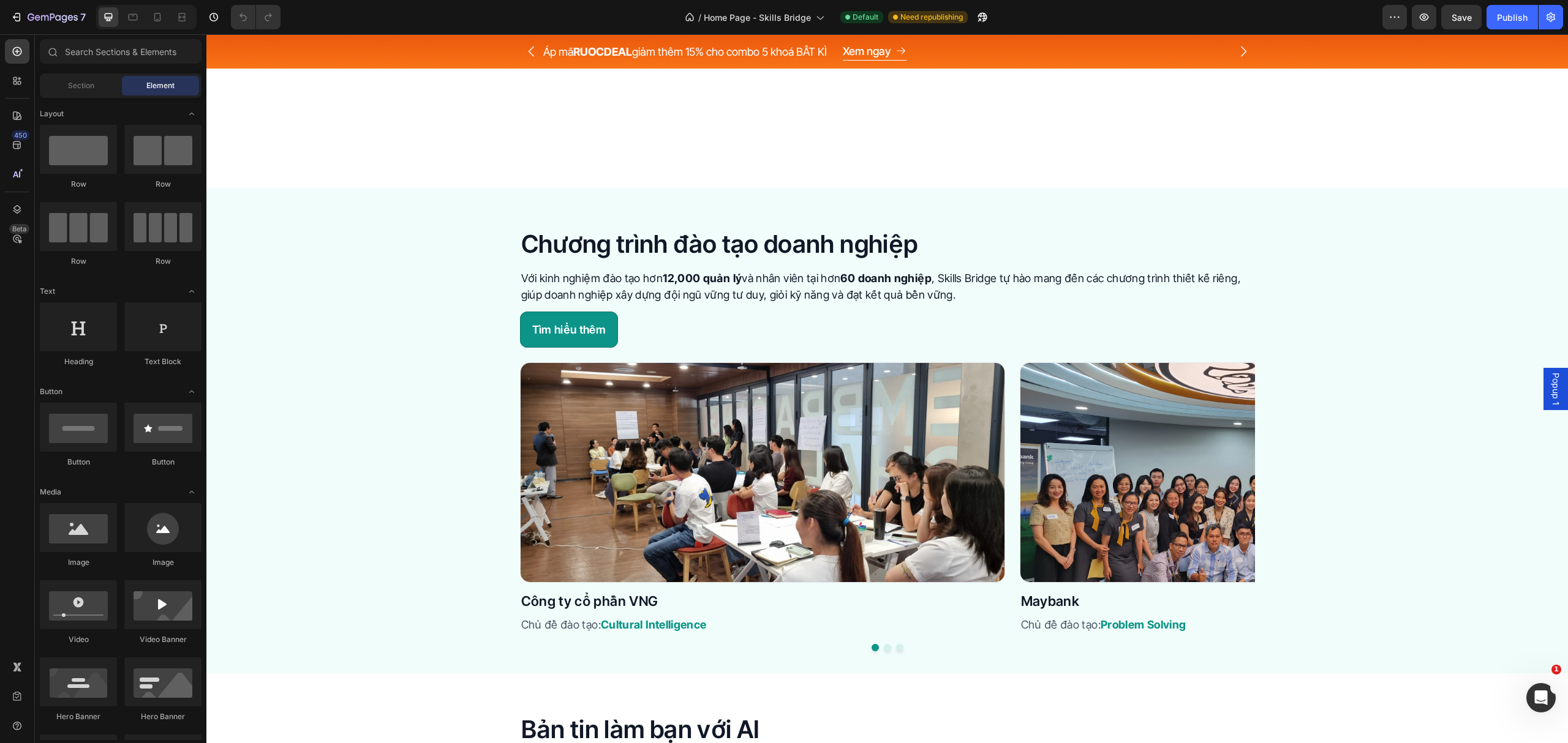
scroll to position [3100, 0]
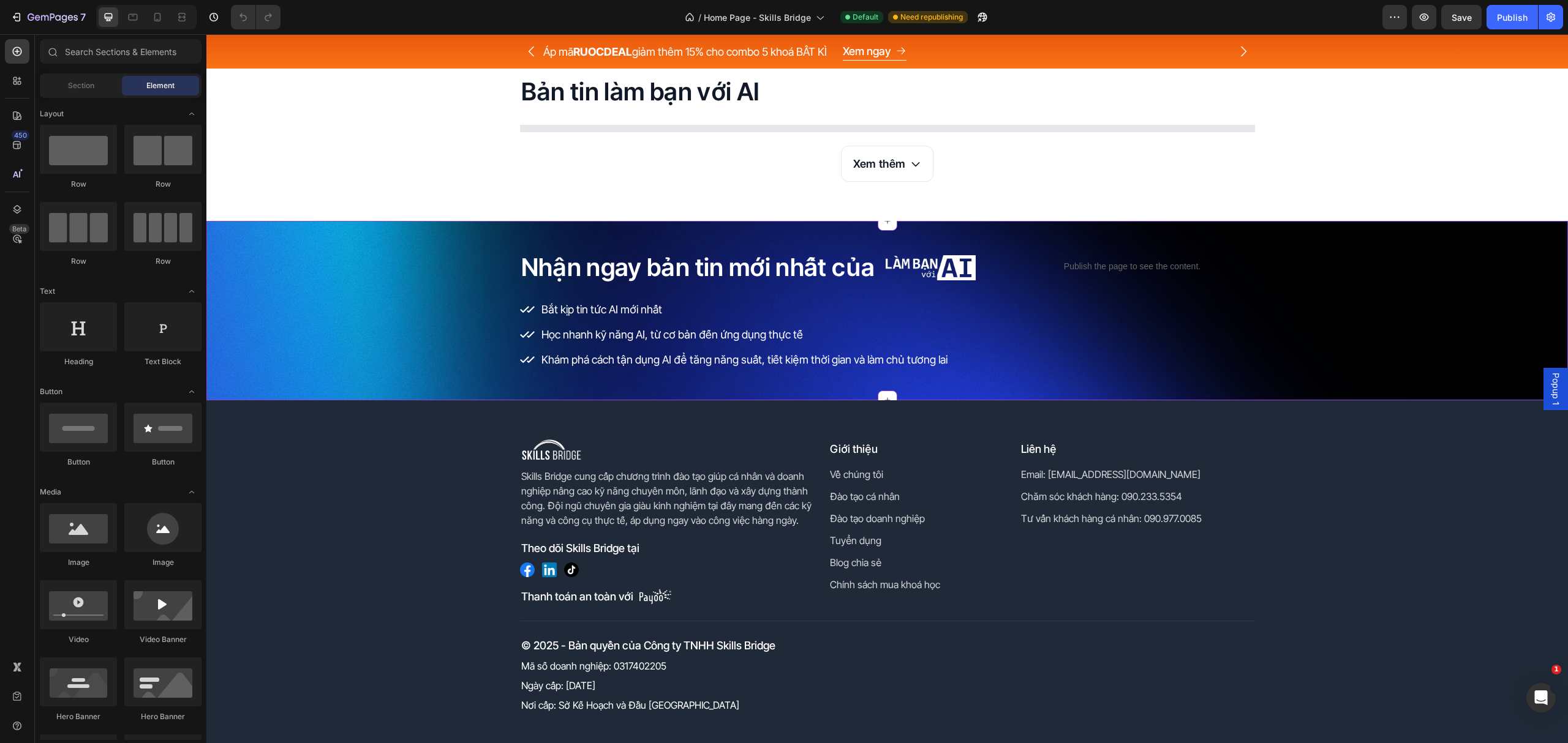
click at [909, 256] on div "Nhận ngay bản tin mới nhất của Heading Image Row Bắt kịp tin tức AI mới nhất Họ…" at bounding box center [887, 311] width 1361 height 180
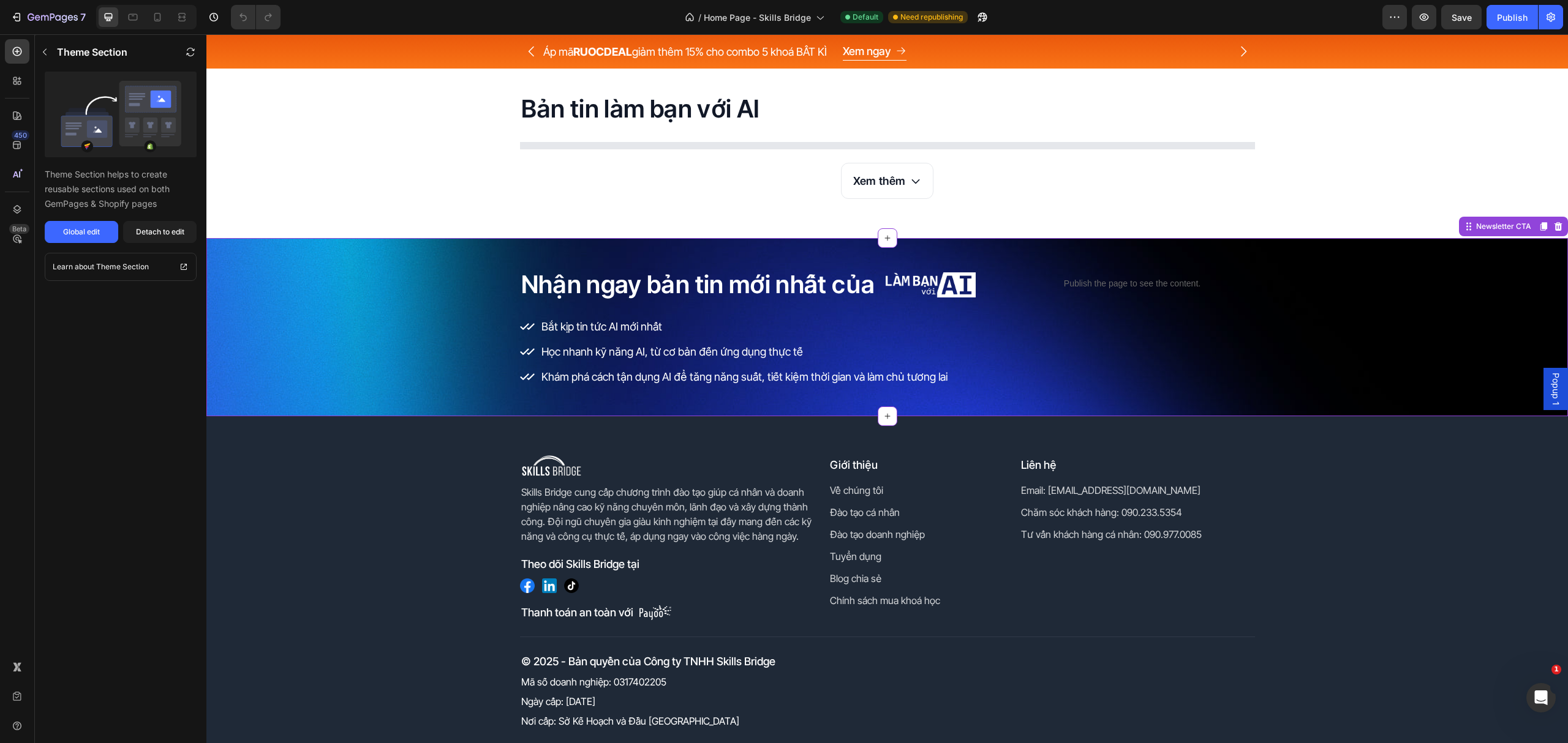
click at [928, 282] on img at bounding box center [930, 285] width 90 height 25
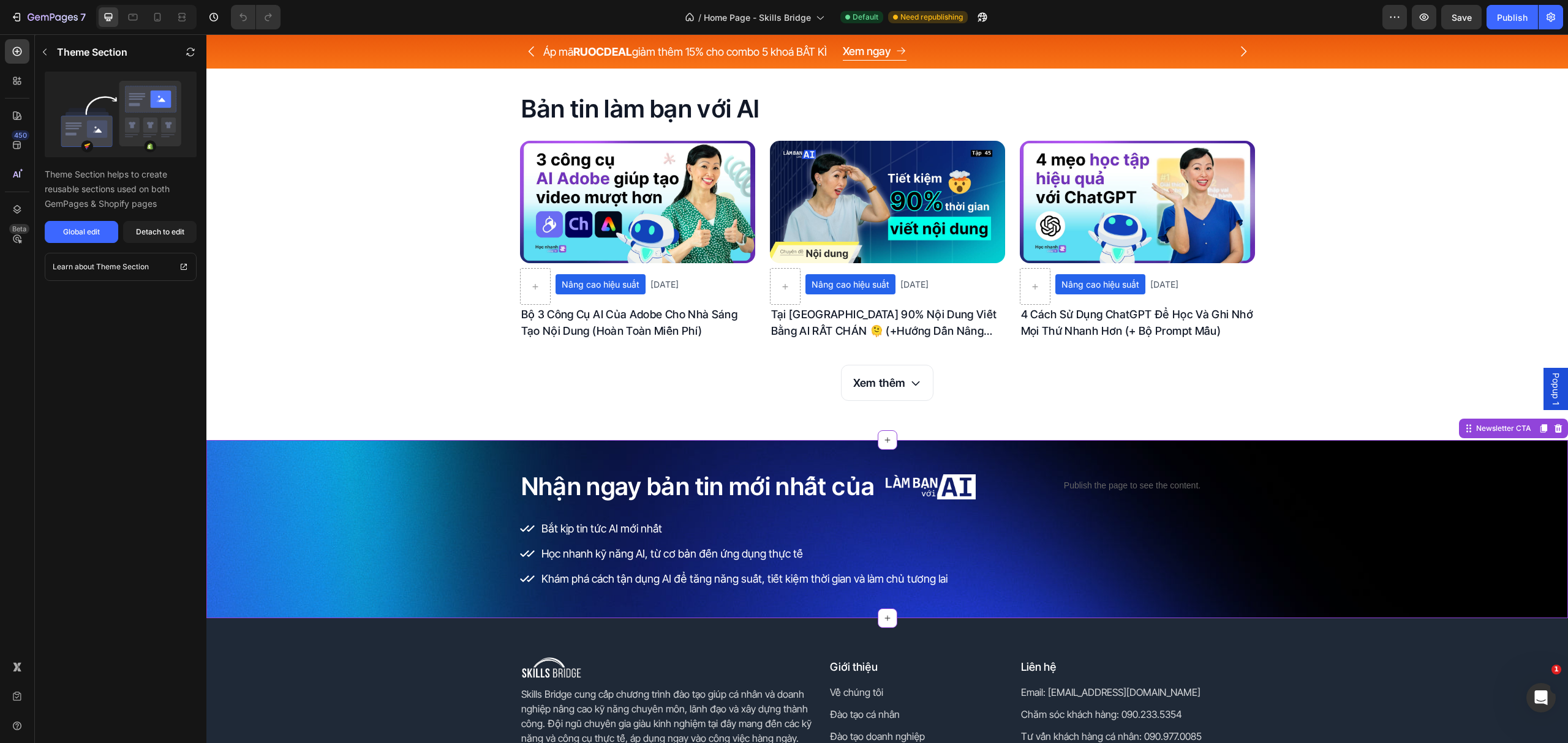
click at [625, 547] on p "Học nhanh kỹ năng AI, từ cơ bản đến ứng dụng thực tế" at bounding box center [744, 553] width 406 height 17
drag, startPoint x: 183, startPoint y: 231, endPoint x: 466, endPoint y: 466, distance: 367.9
click at [183, 231] on div "Detach to edit" at bounding box center [160, 231] width 48 height 11
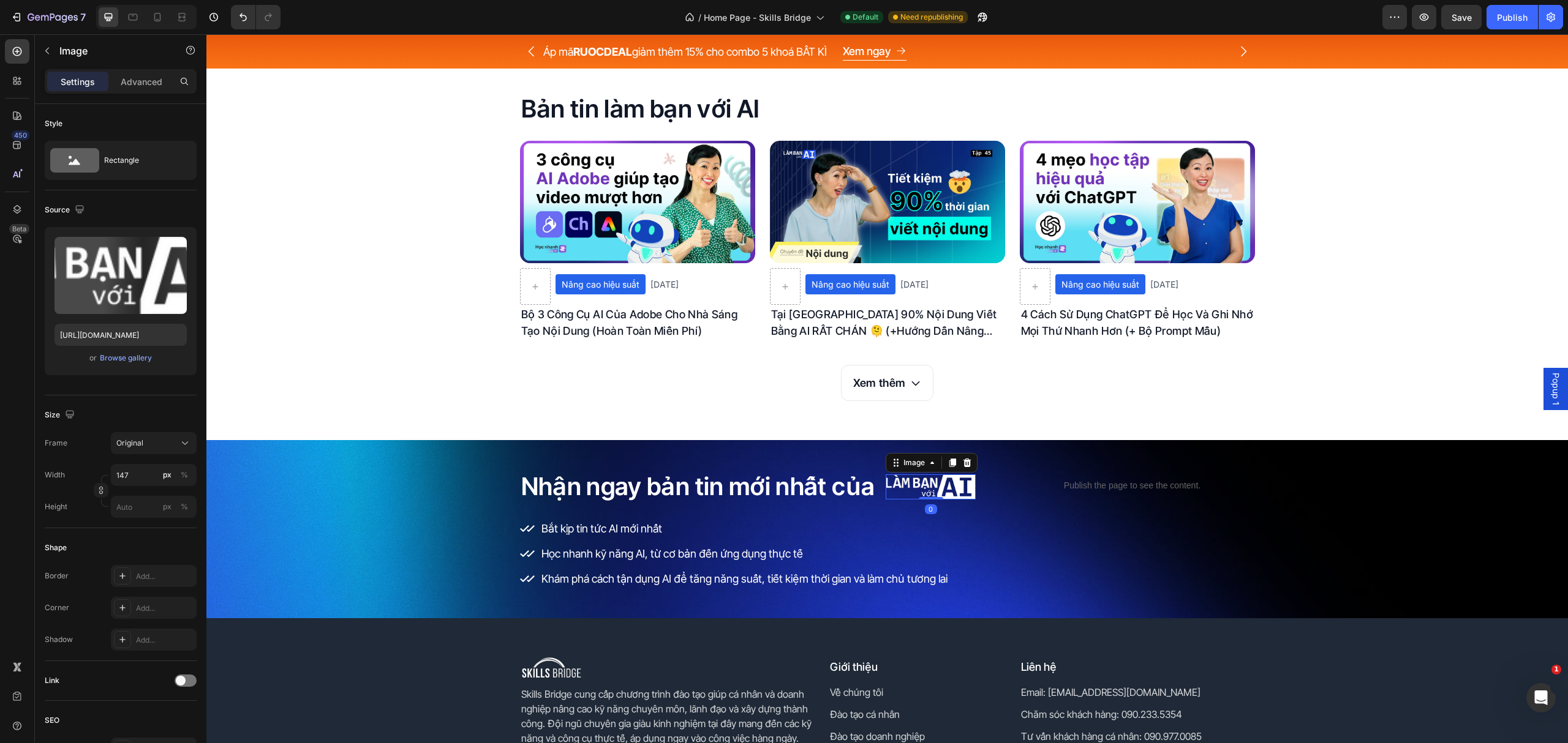
click at [912, 483] on img at bounding box center [930, 487] width 90 height 25
click at [684, 471] on h2 "Nhận ngay bản tin mới nhất của" at bounding box center [698, 486] width 356 height 34
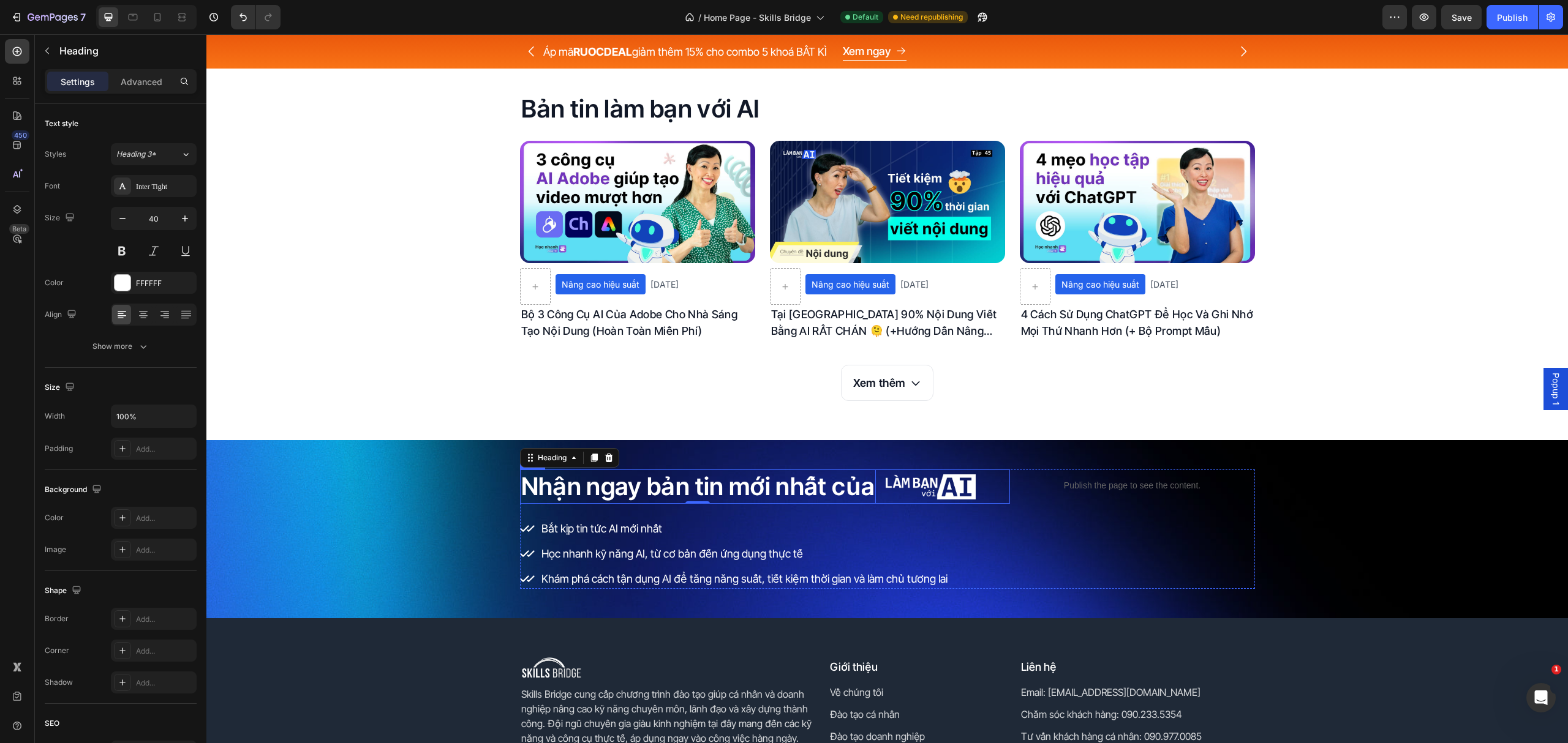
click at [981, 496] on div "Nhận ngay bản tin mới nhất của Heading 0 Image Row" at bounding box center [765, 486] width 490 height 34
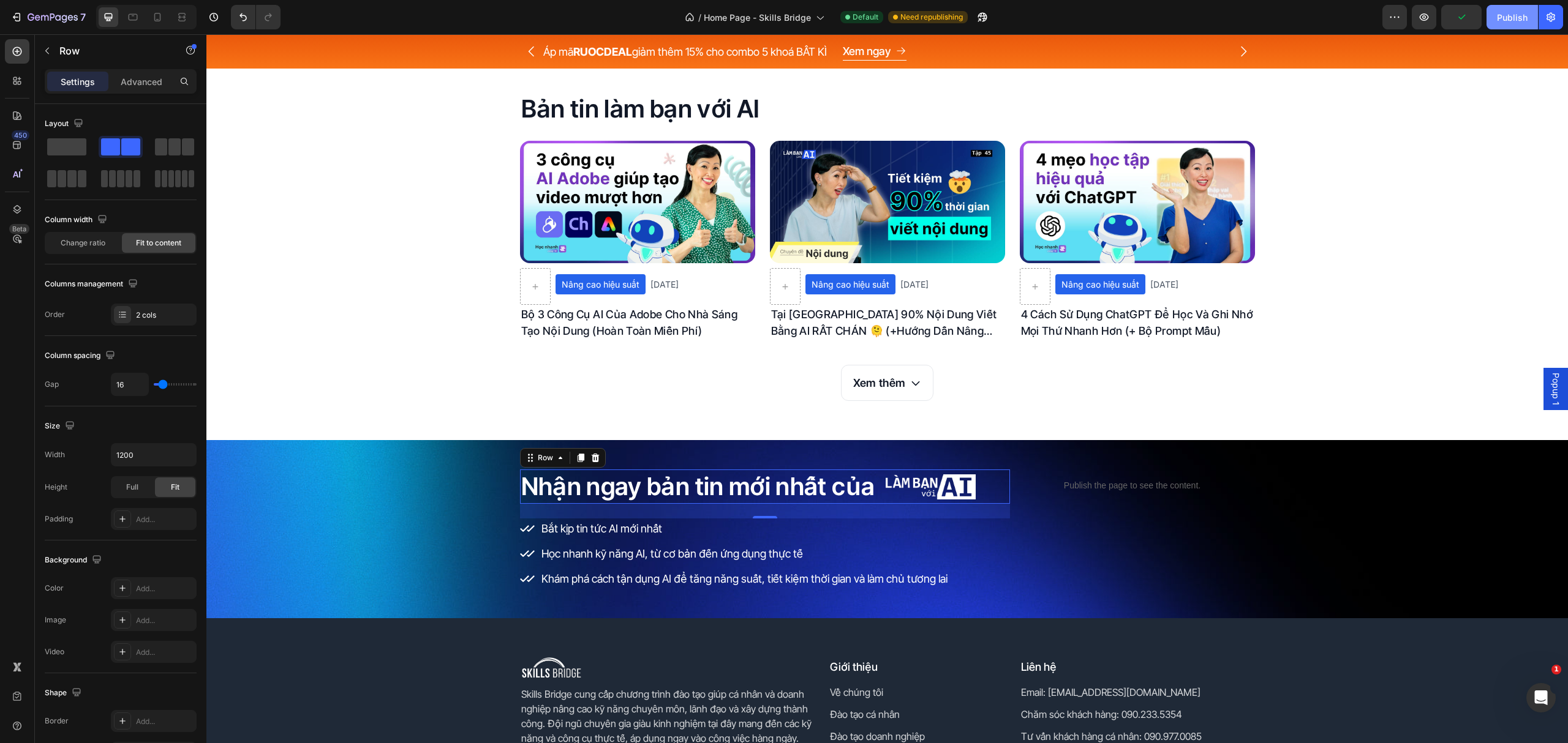
click at [1507, 25] on button "Publish" at bounding box center [1512, 18] width 51 height 25
click at [1208, 553] on div "Publish the page to see the content. Custom Code" at bounding box center [1132, 529] width 245 height 120
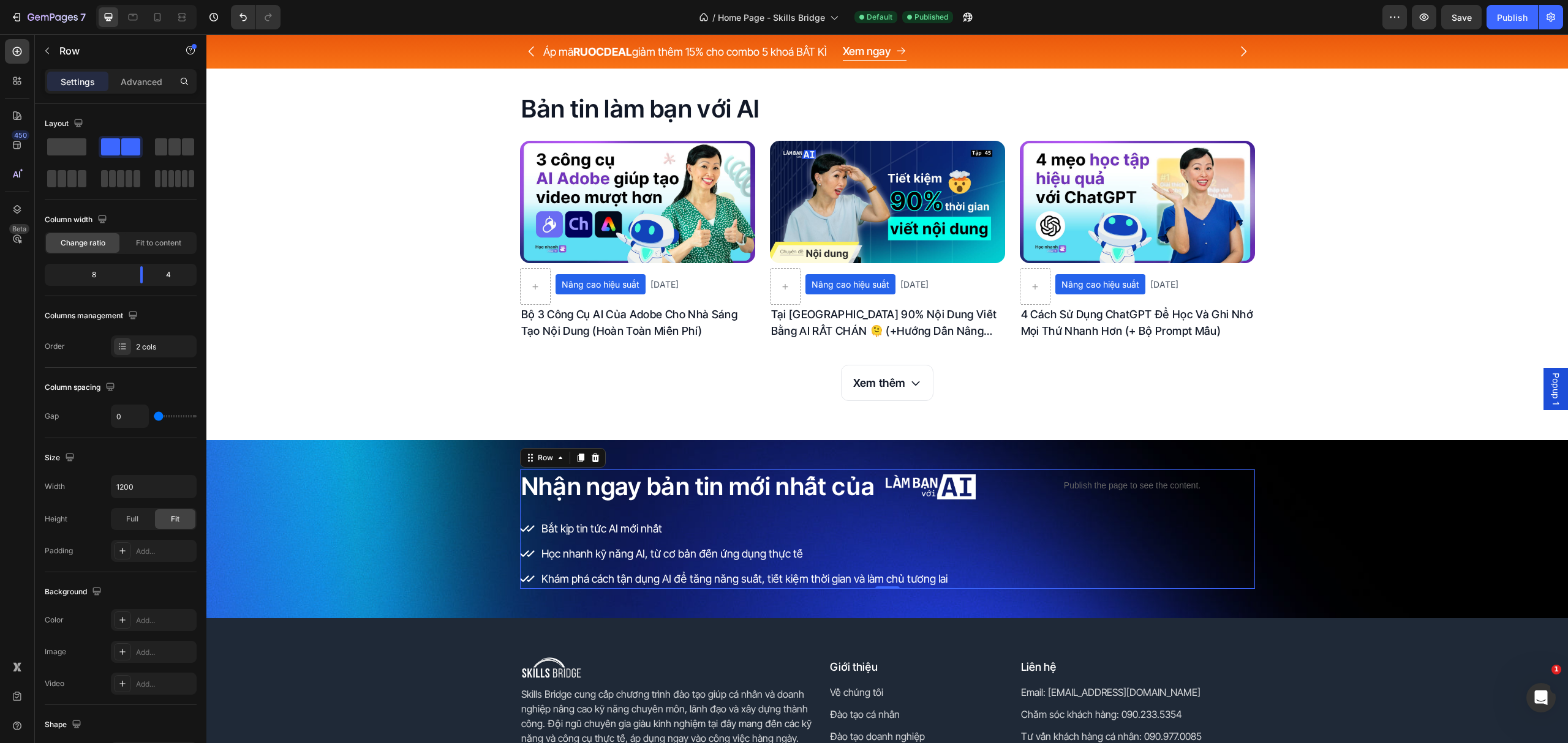
click at [1002, 575] on div "Bắt kịp tin tức AI mới nhất Học nhanh kỹ năng AI, từ cơ bản đến ứng dụng thực t…" at bounding box center [765, 553] width 490 height 70
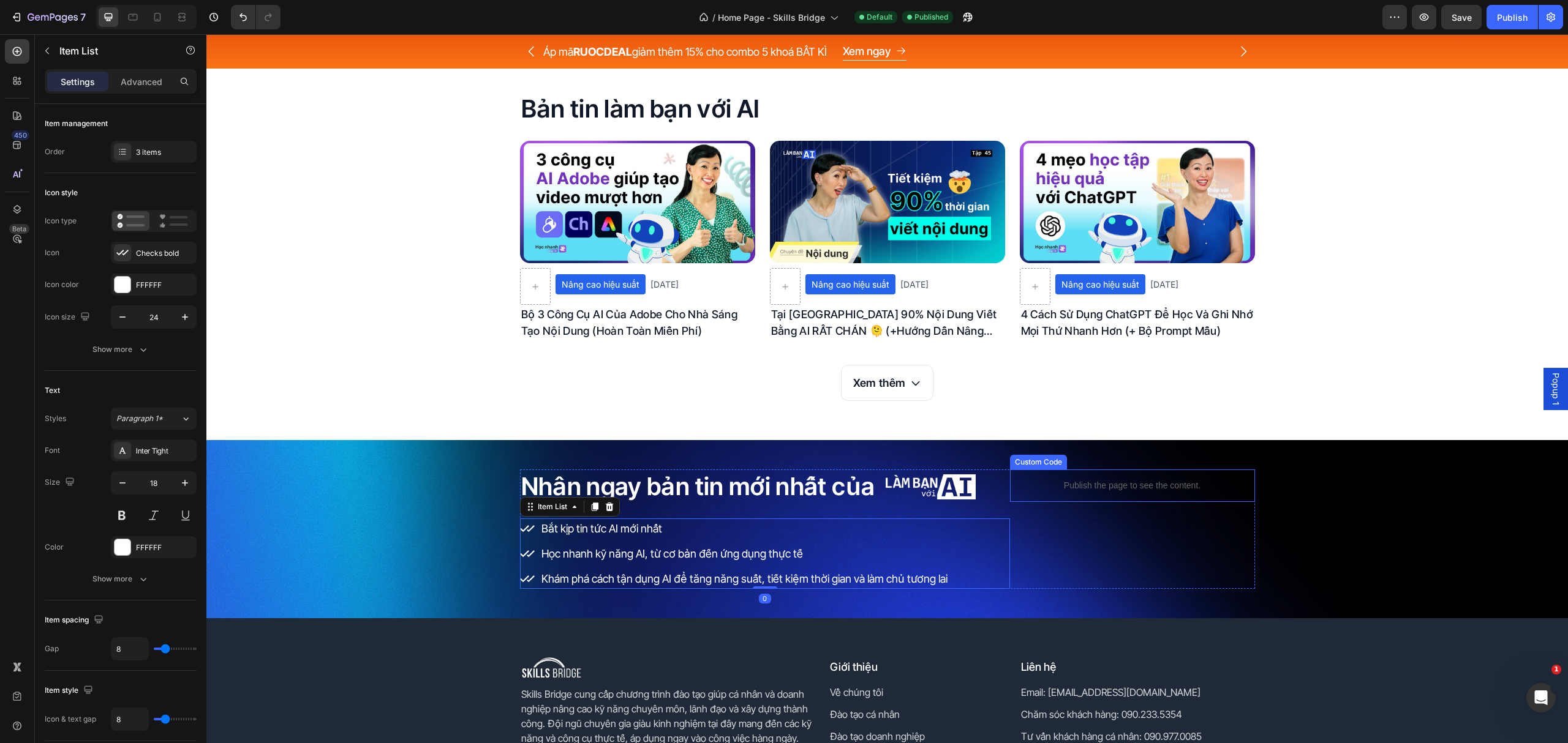
click at [1011, 498] on div "Publish the page to see the content." at bounding box center [1132, 485] width 245 height 32
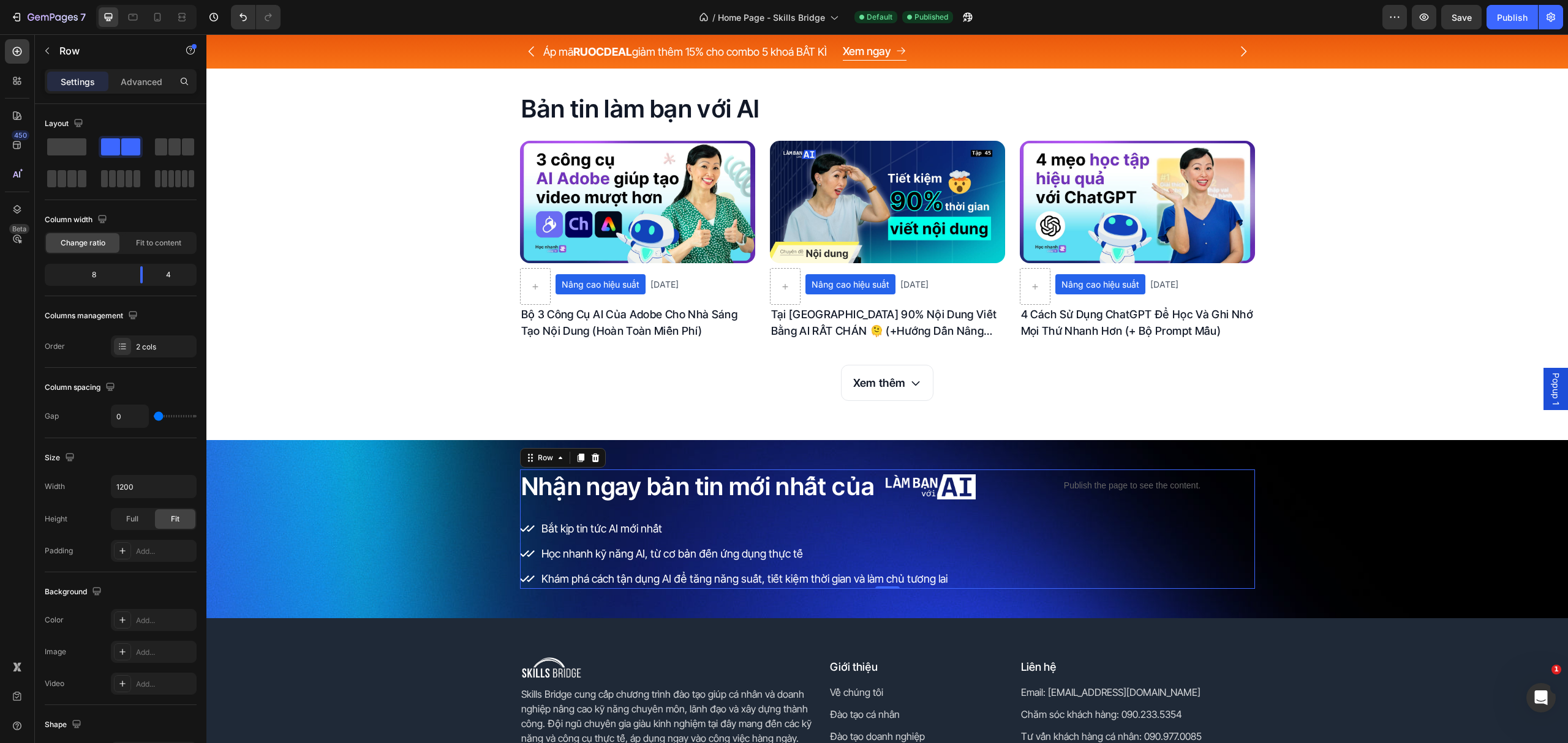
click at [1011, 520] on div "Publish the page to see the content. Custom Code" at bounding box center [1132, 529] width 245 height 120
click at [799, 487] on h2 "Nhận ngay bản tin mới nhất của" at bounding box center [698, 486] width 356 height 34
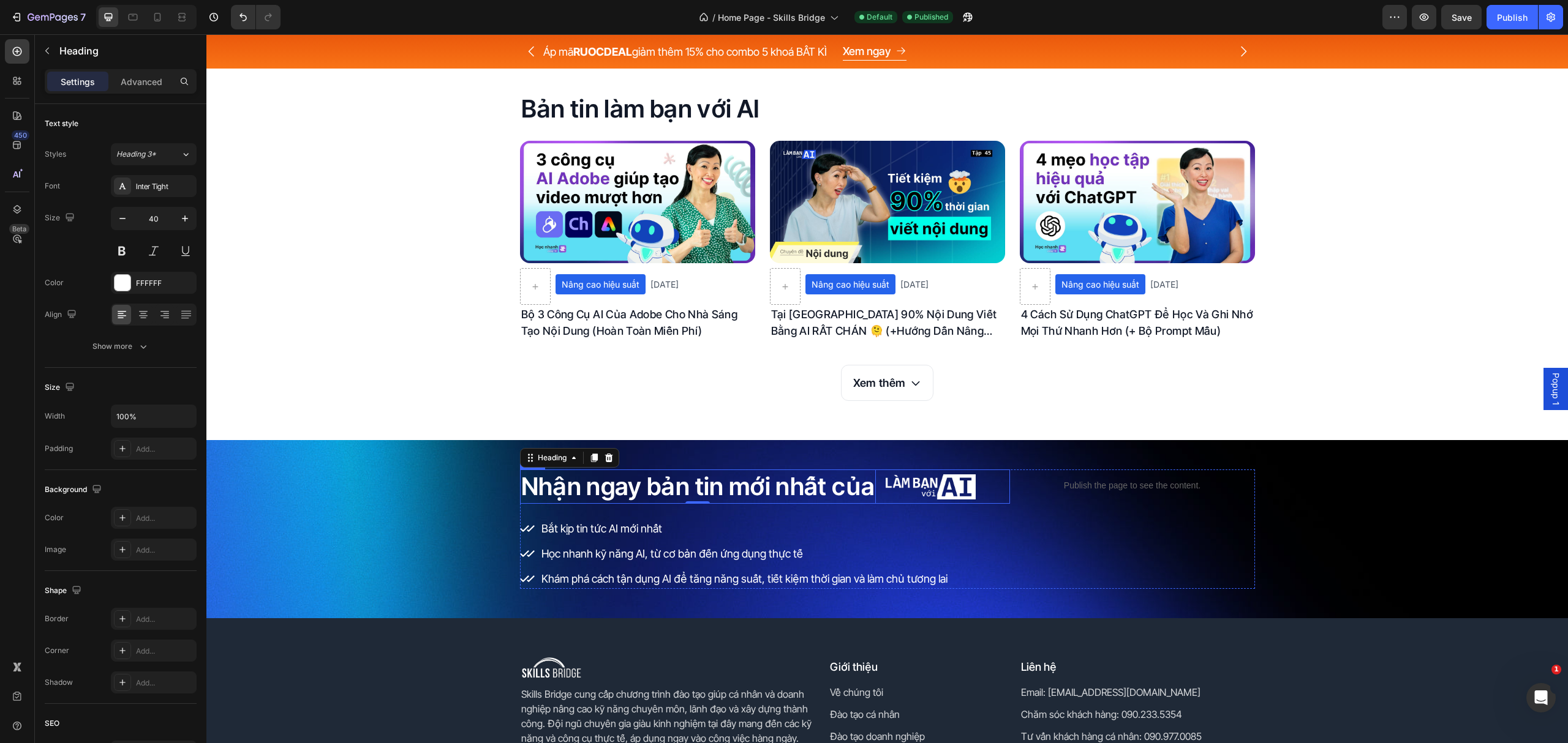
click at [873, 498] on div "Nhận ngay bản tin mới nhất của Heading 0 Image Row" at bounding box center [765, 486] width 490 height 34
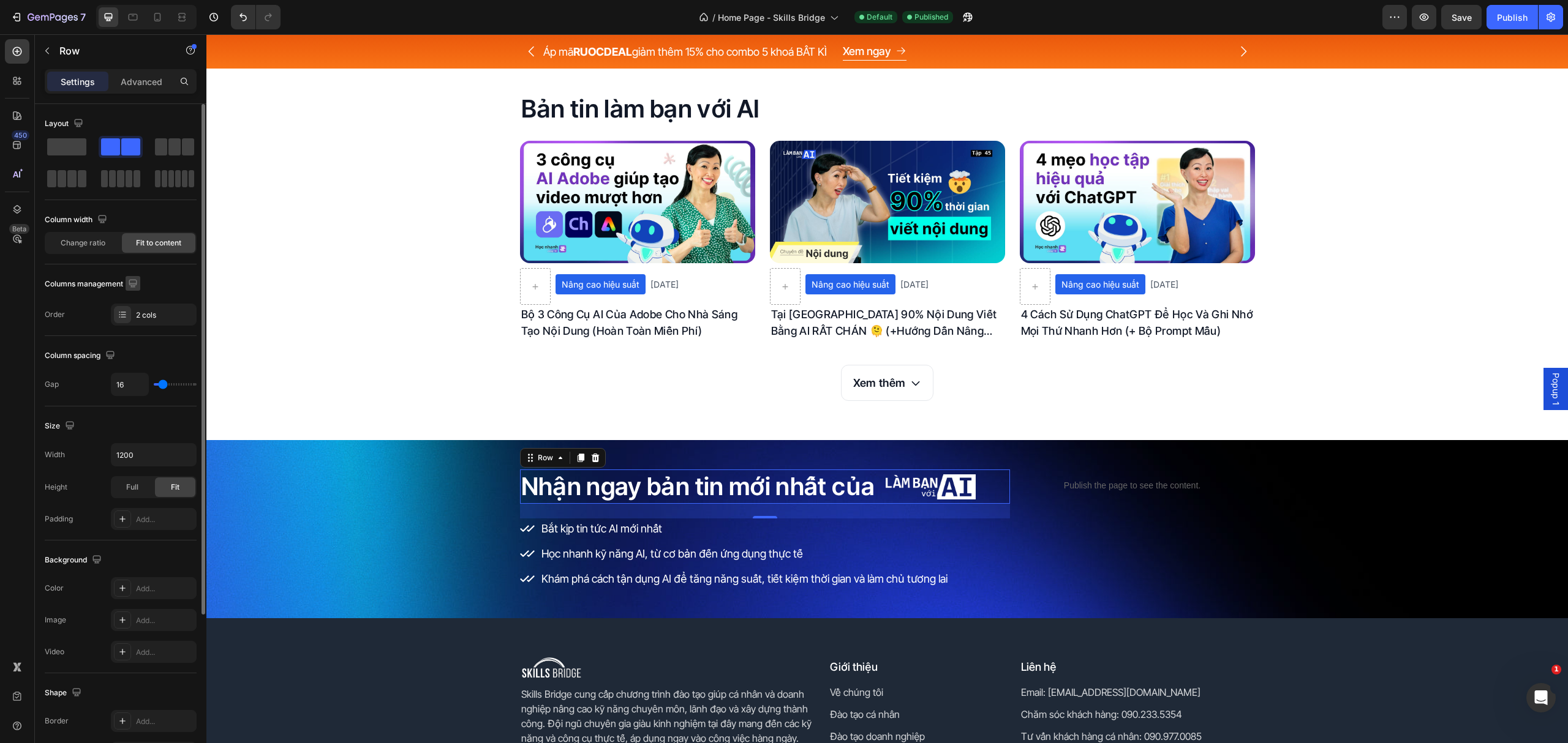
click at [135, 285] on icon "button" at bounding box center [132, 282] width 8 height 8
